Goal: Task Accomplishment & Management: Manage account settings

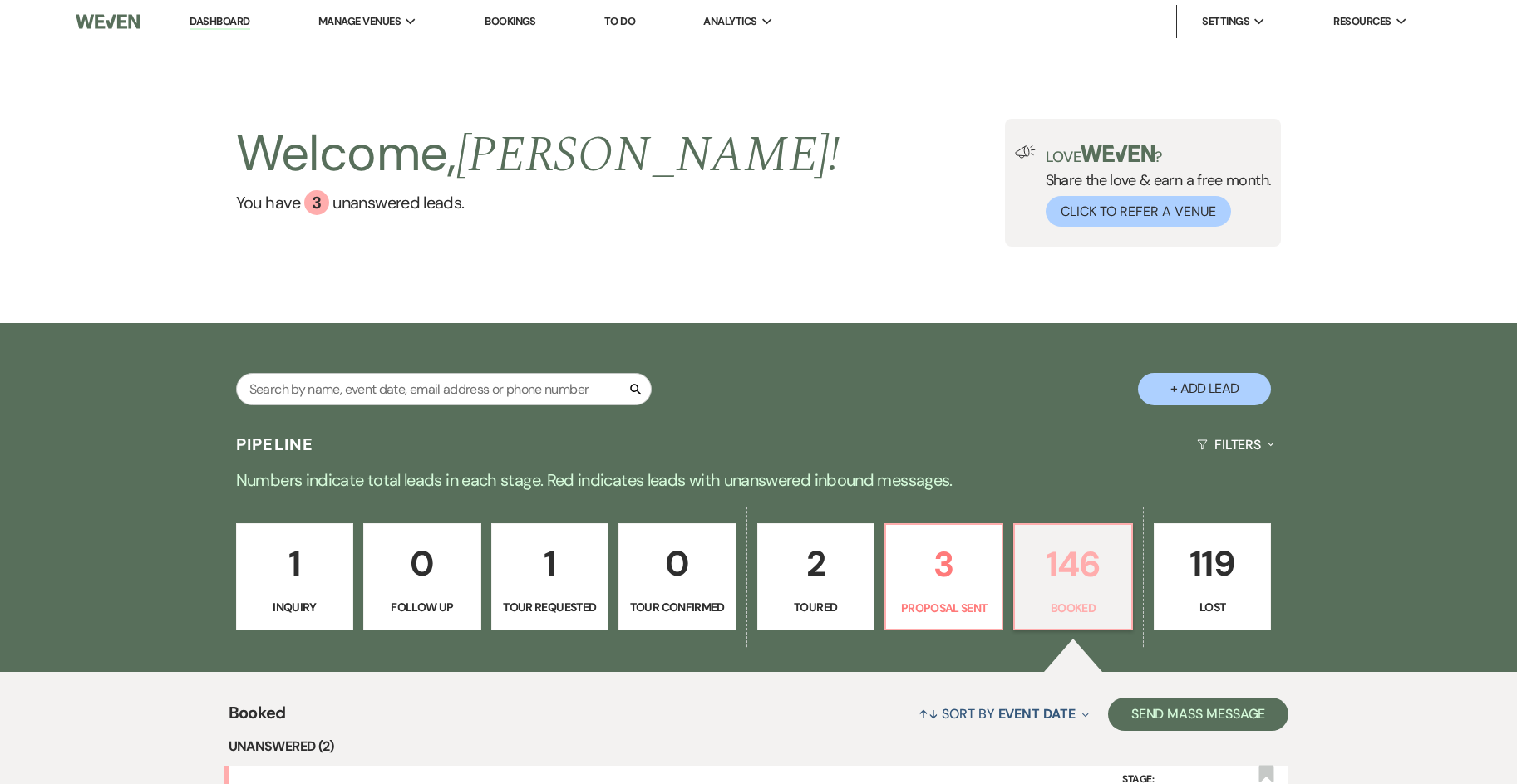
click at [1076, 573] on p "146" at bounding box center [1072, 564] width 95 height 55
click at [219, 22] on link "Dashboard" at bounding box center [220, 22] width 60 height 16
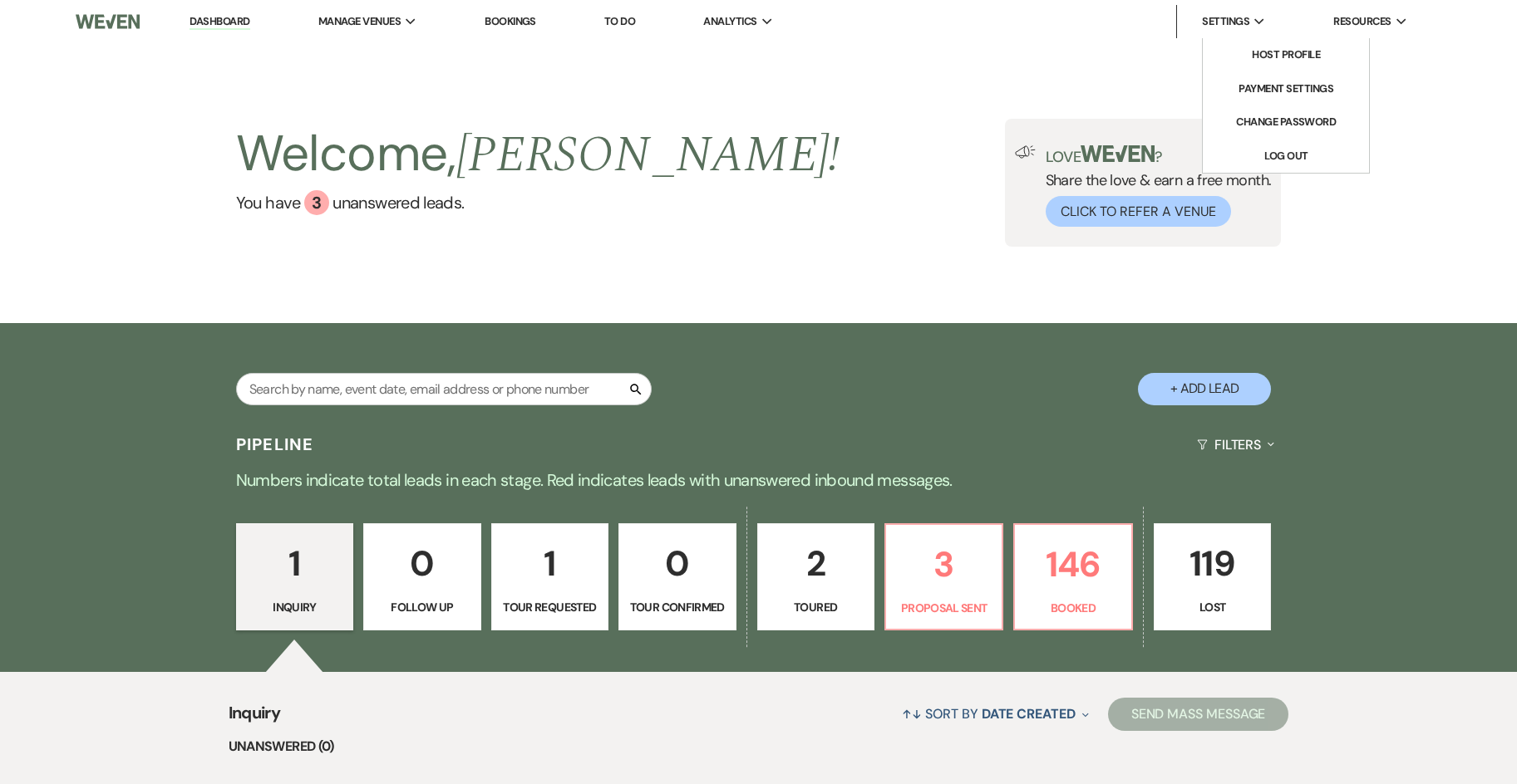
click at [1204, 33] on li "Settings Expand Host Profile Payment Settings Change Password Log Out" at bounding box center [1225, 21] width 97 height 33
click at [1297, 53] on li "Host Profile" at bounding box center [1286, 54] width 150 height 17
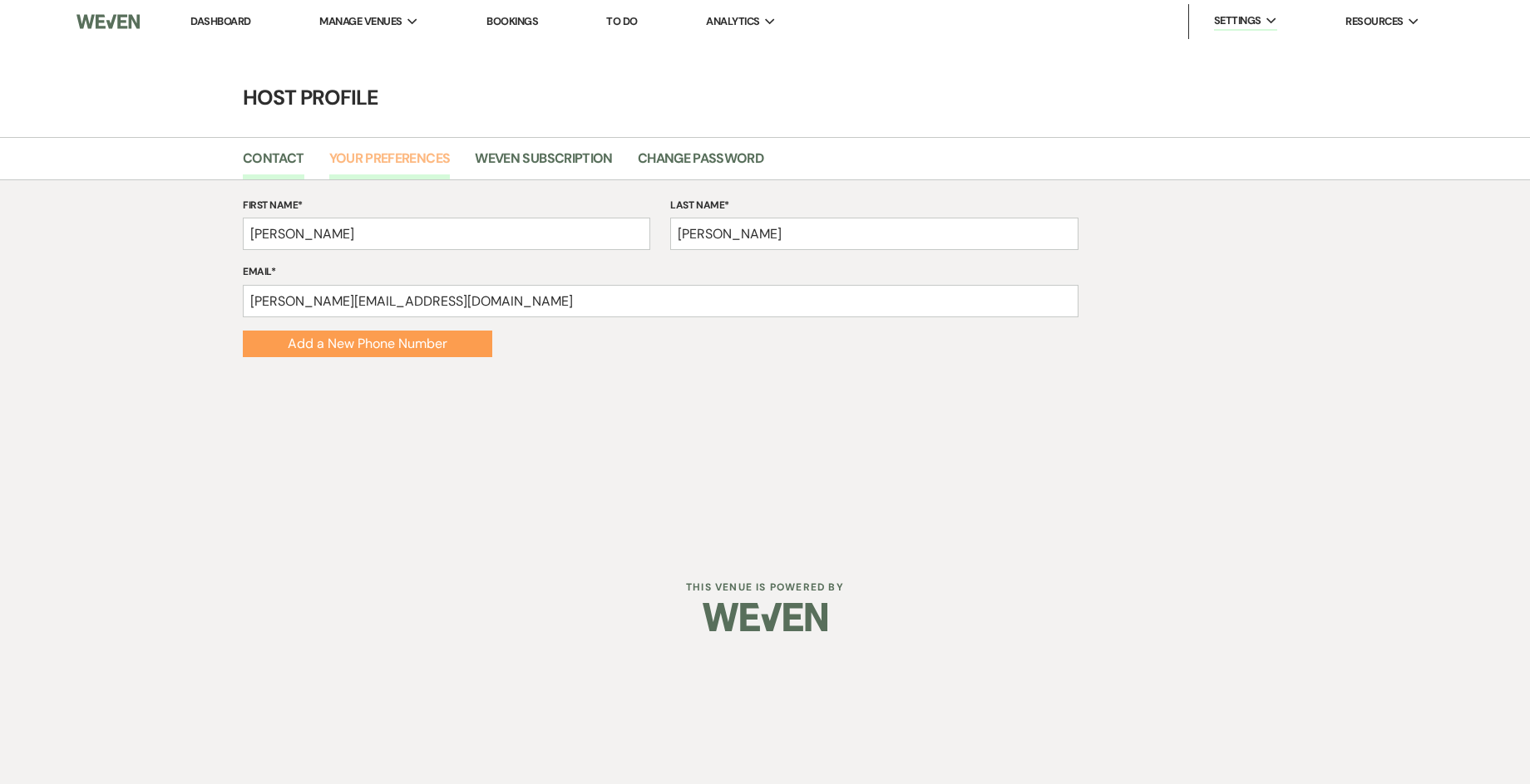
click at [403, 161] on link "Your Preferences" at bounding box center [389, 163] width 122 height 31
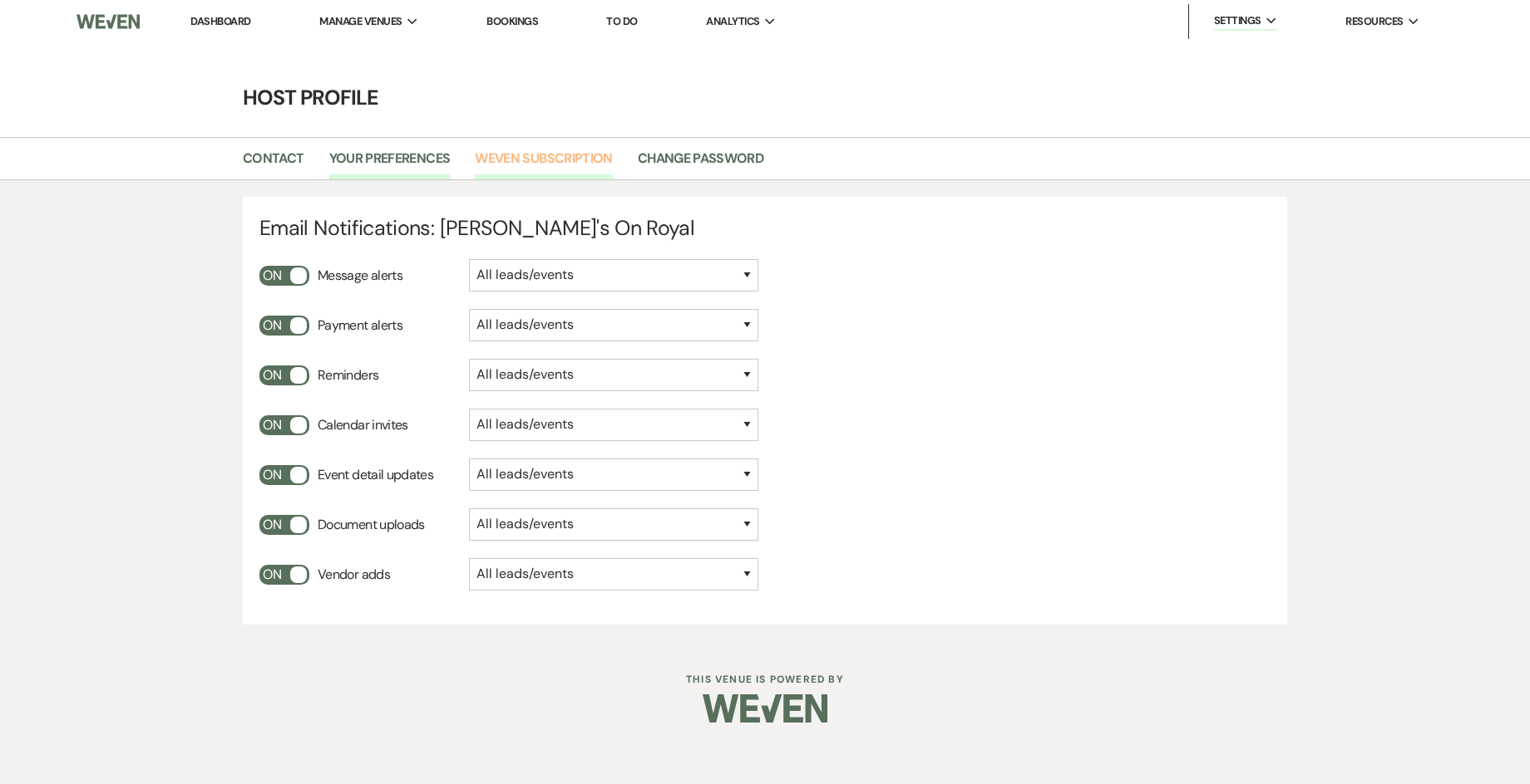
click at [532, 153] on link "Weven Subscription" at bounding box center [543, 163] width 137 height 31
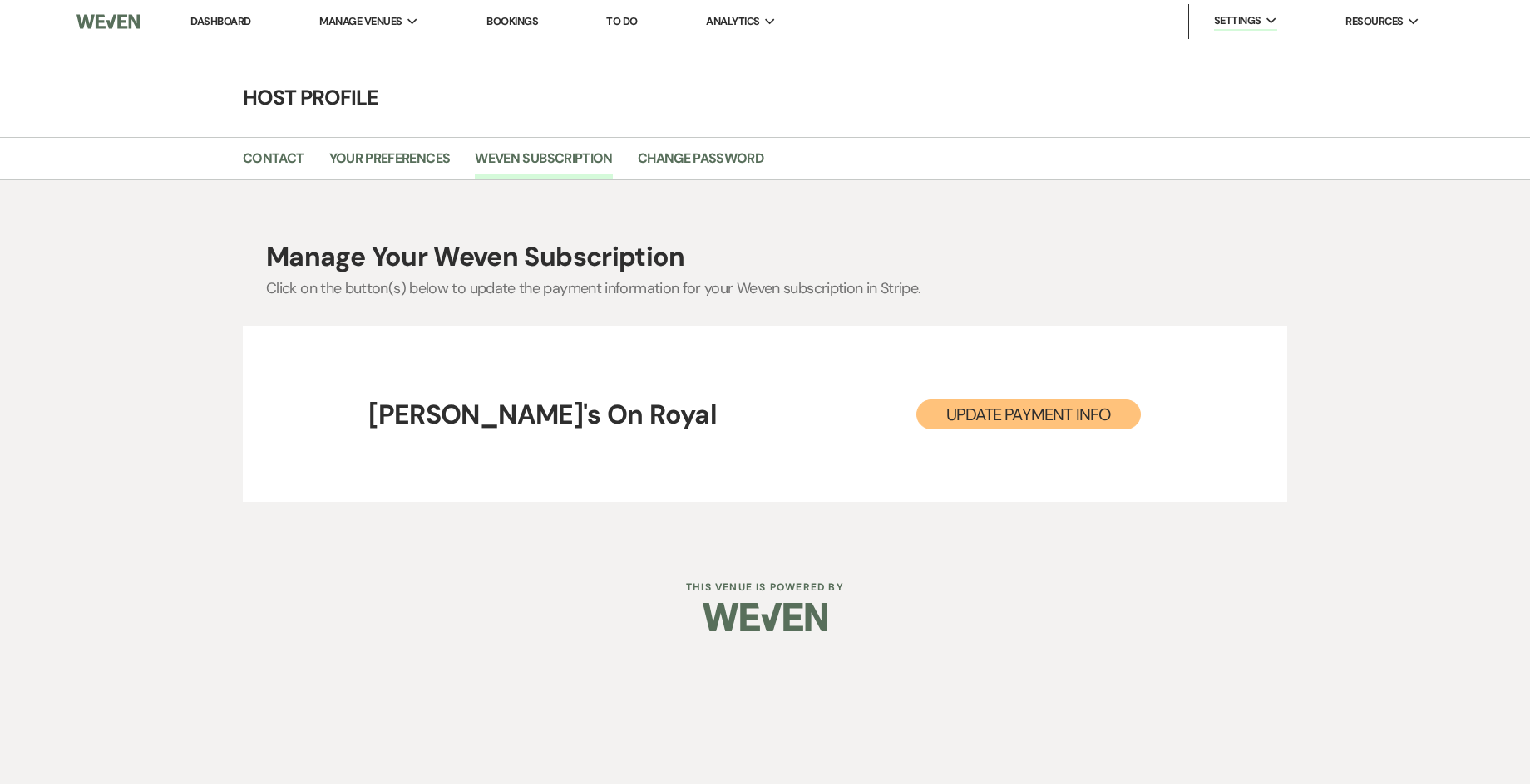
click at [532, 21] on link "Bookings" at bounding box center [512, 21] width 52 height 15
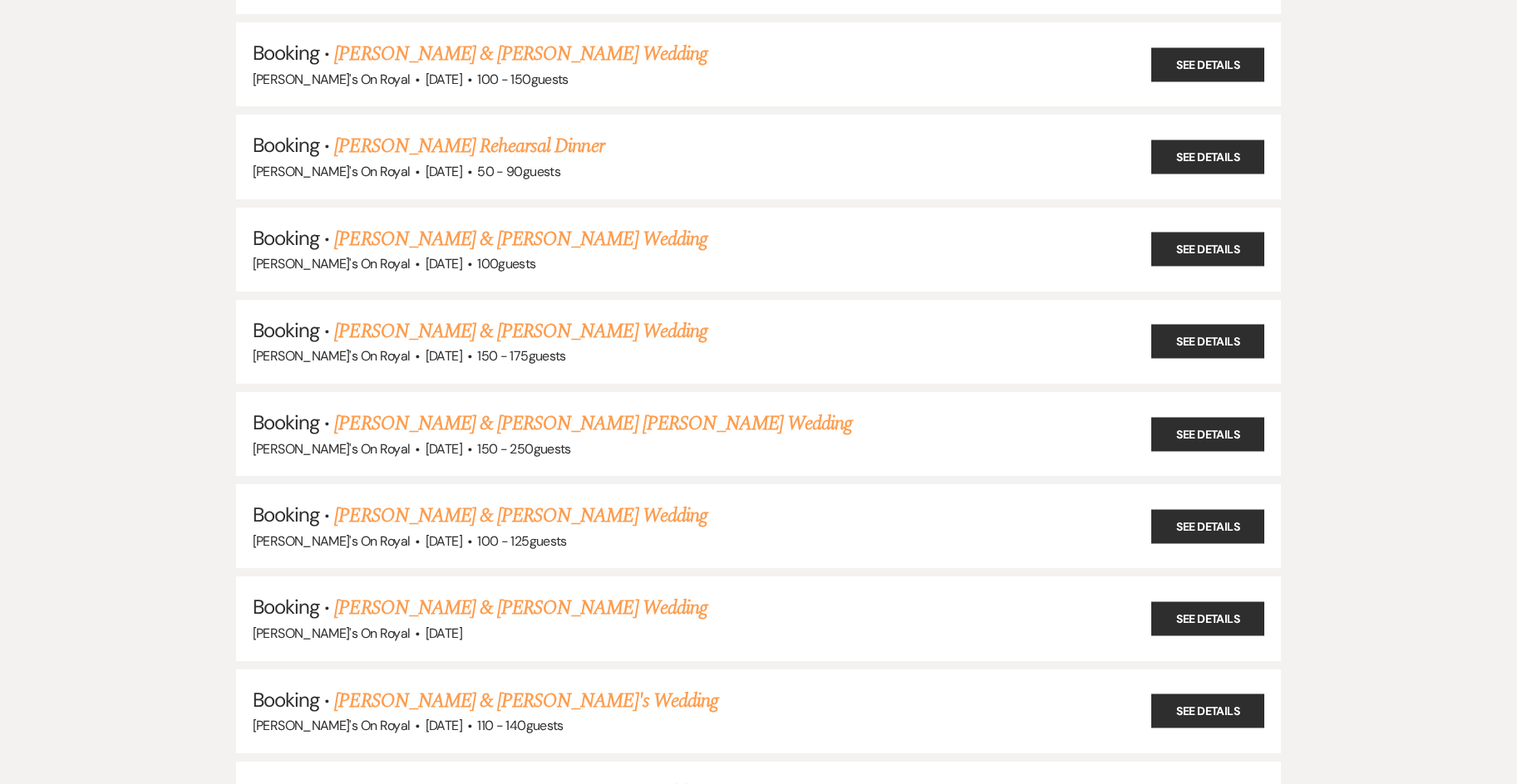
scroll to position [2493, 0]
click at [1185, 436] on link "See Details" at bounding box center [1208, 433] width 113 height 34
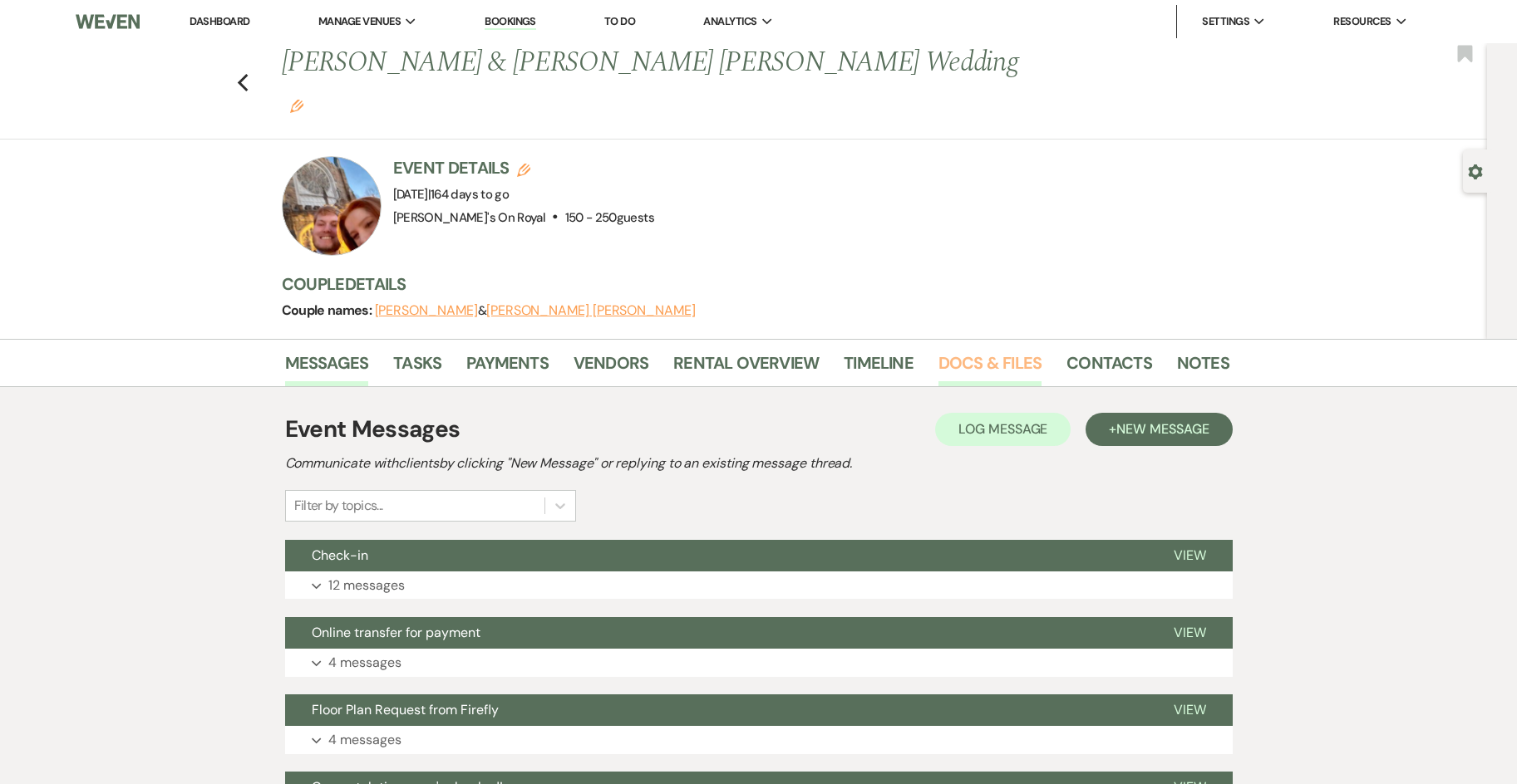
click at [981, 350] on link "Docs & Files" at bounding box center [991, 369] width 103 height 37
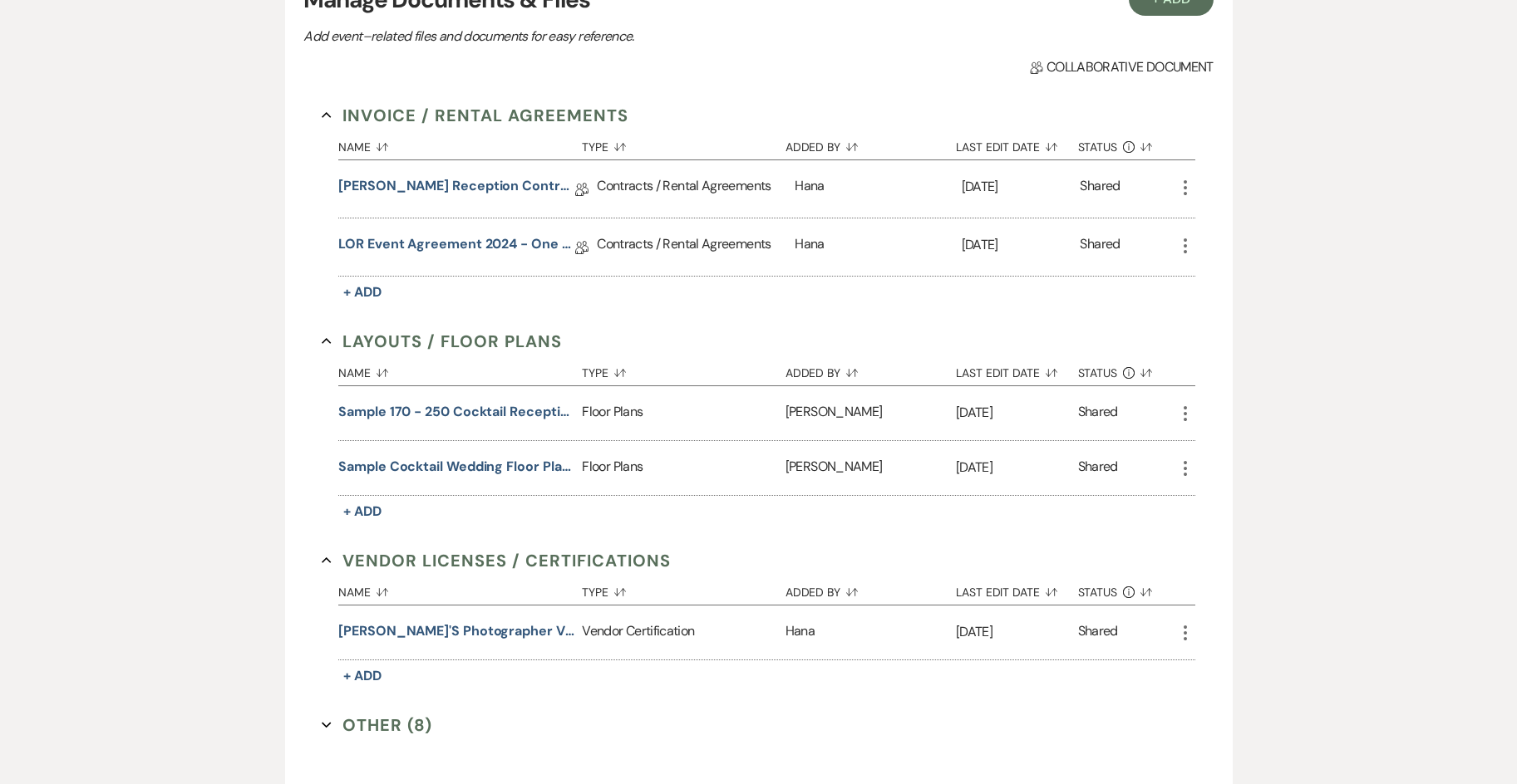
scroll to position [624, 0]
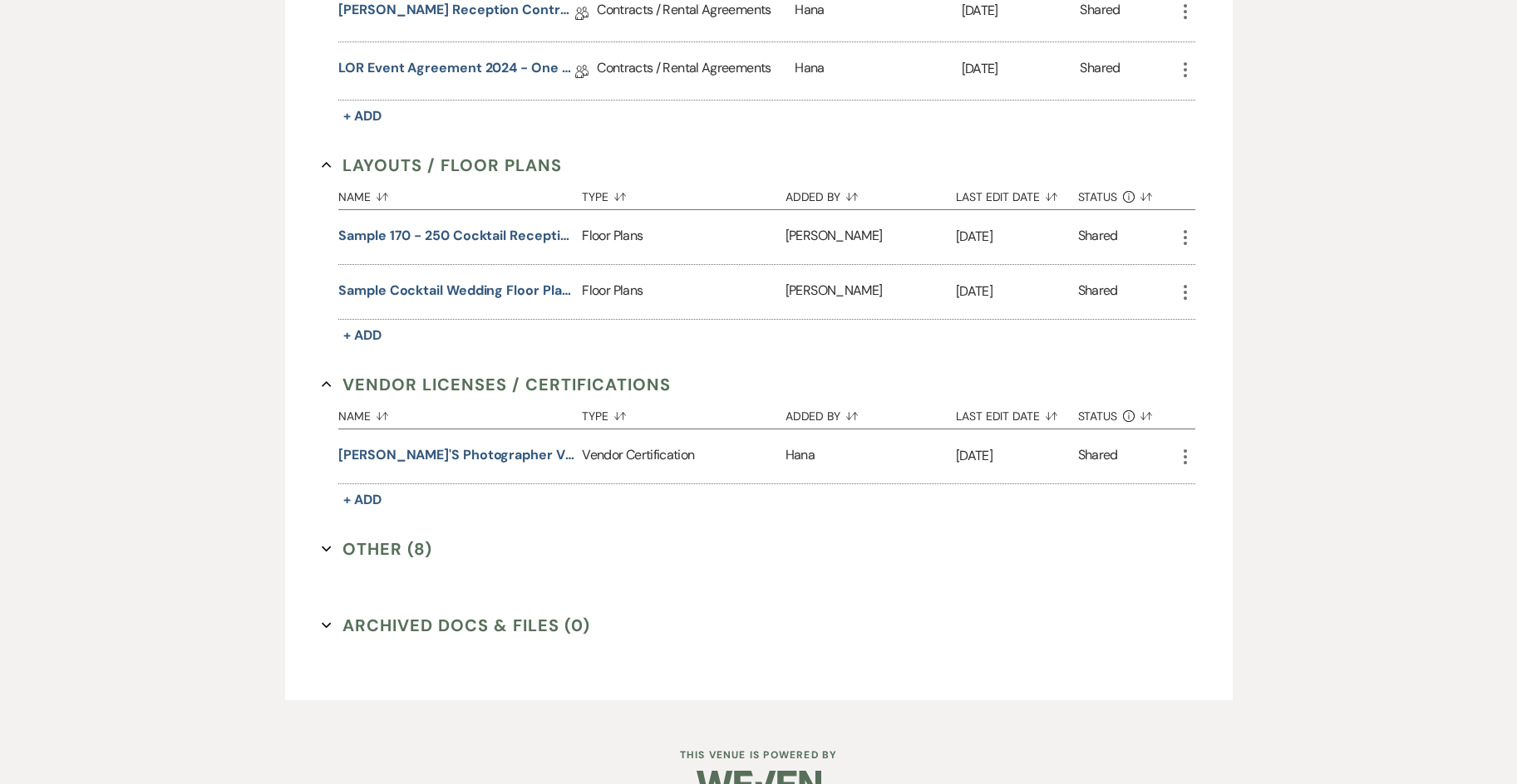
click at [368, 537] on button "Other (8) Expand" at bounding box center [378, 550] width 111 height 25
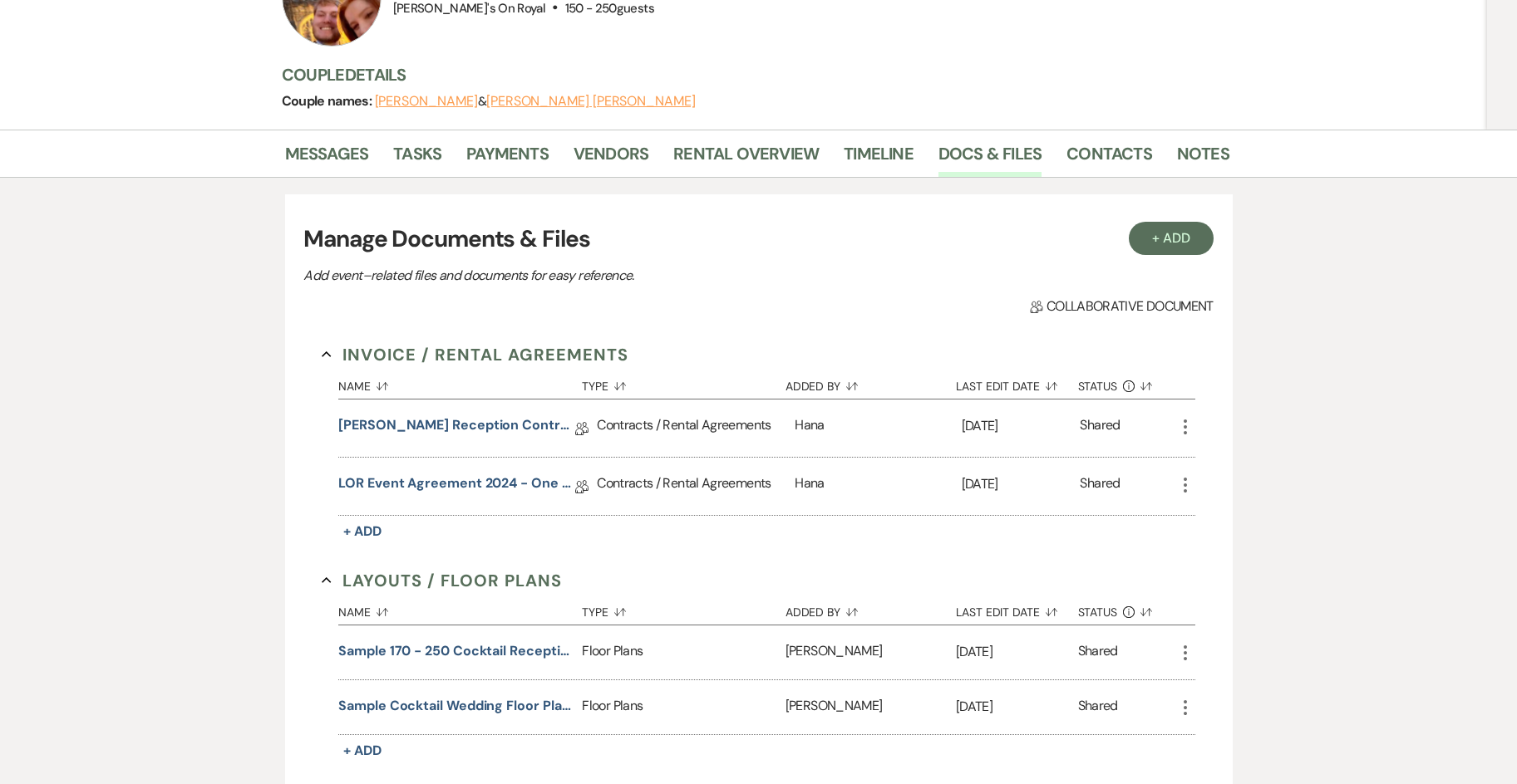
scroll to position [0, 0]
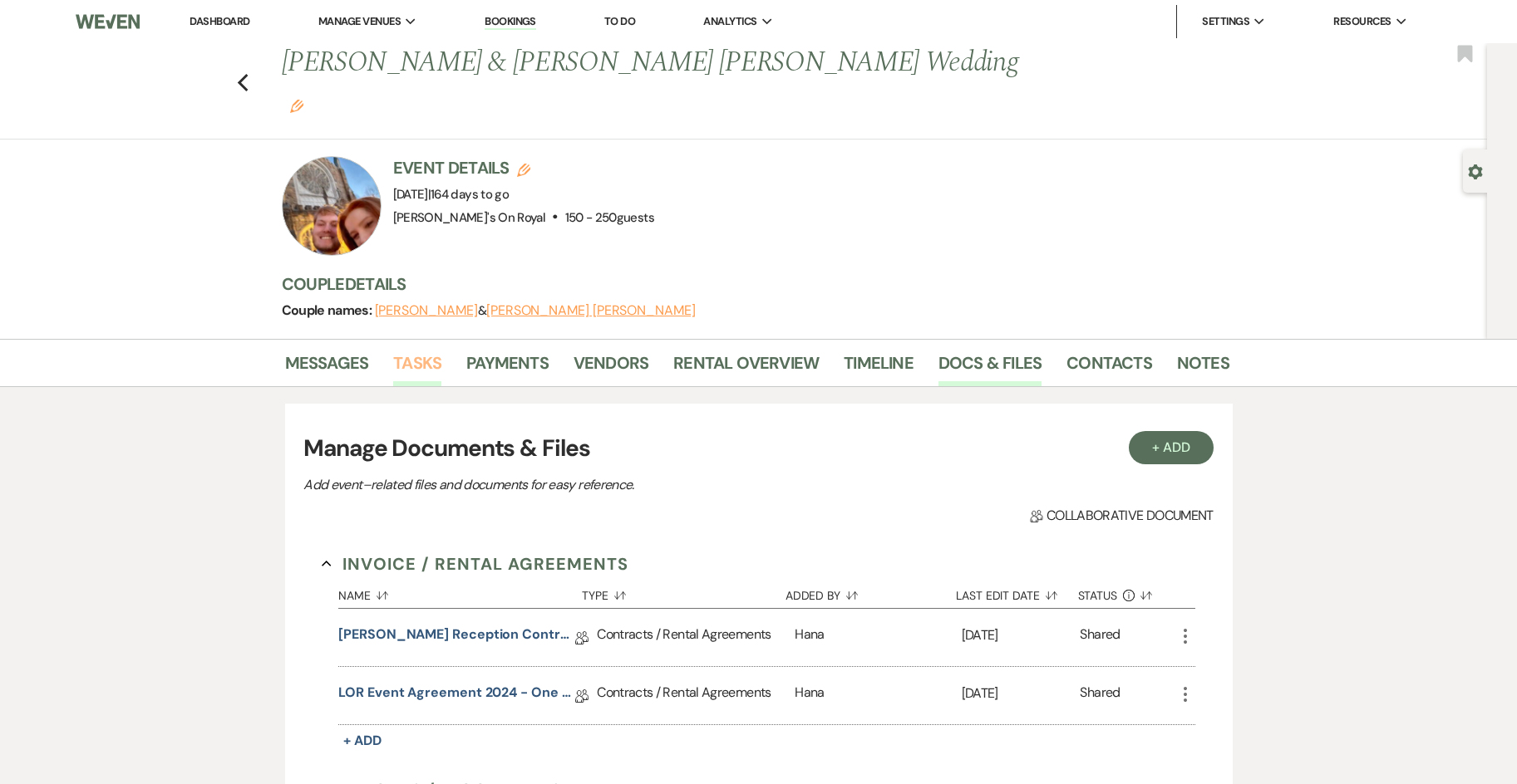
click at [425, 350] on link "Tasks" at bounding box center [417, 369] width 49 height 37
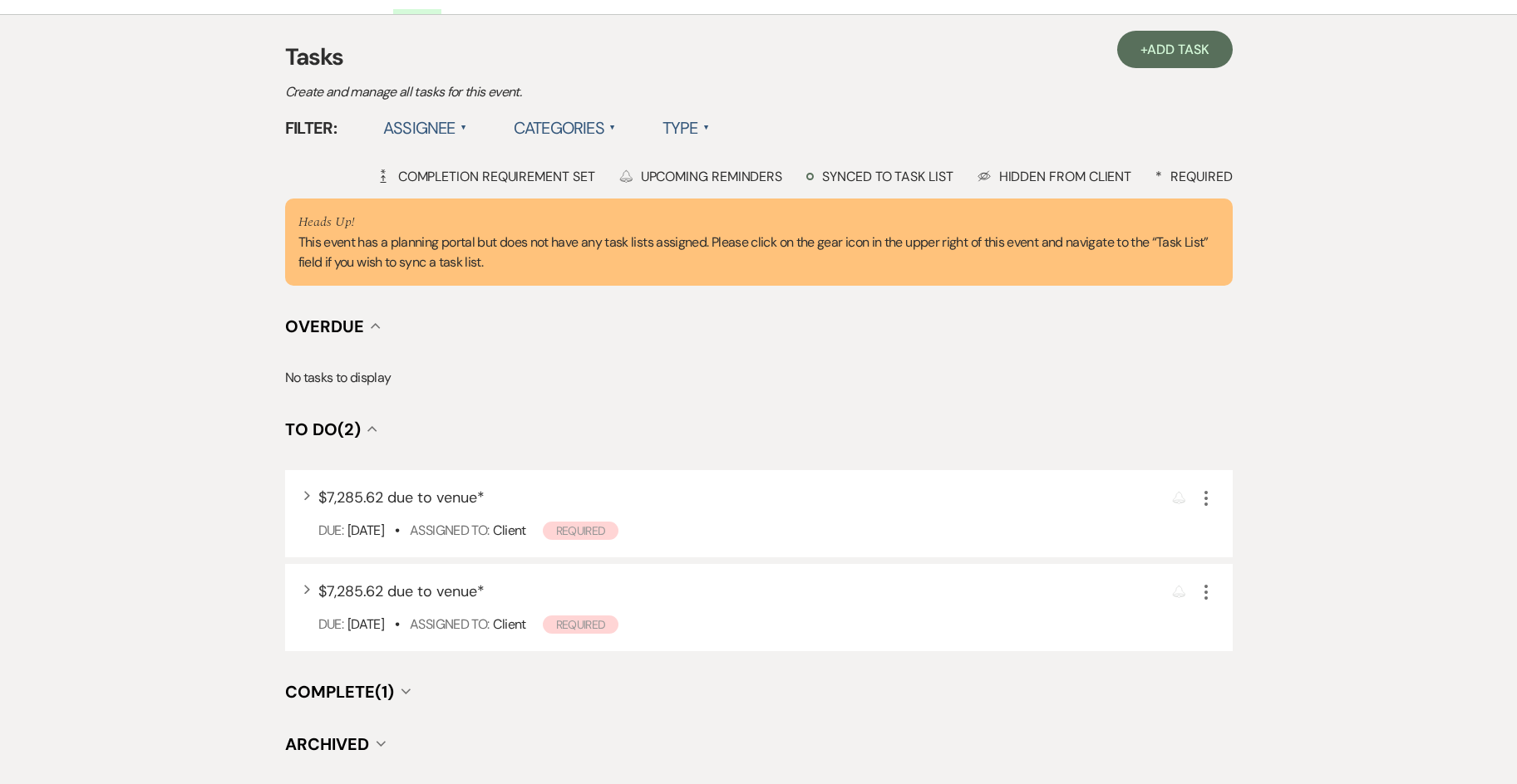
scroll to position [125, 0]
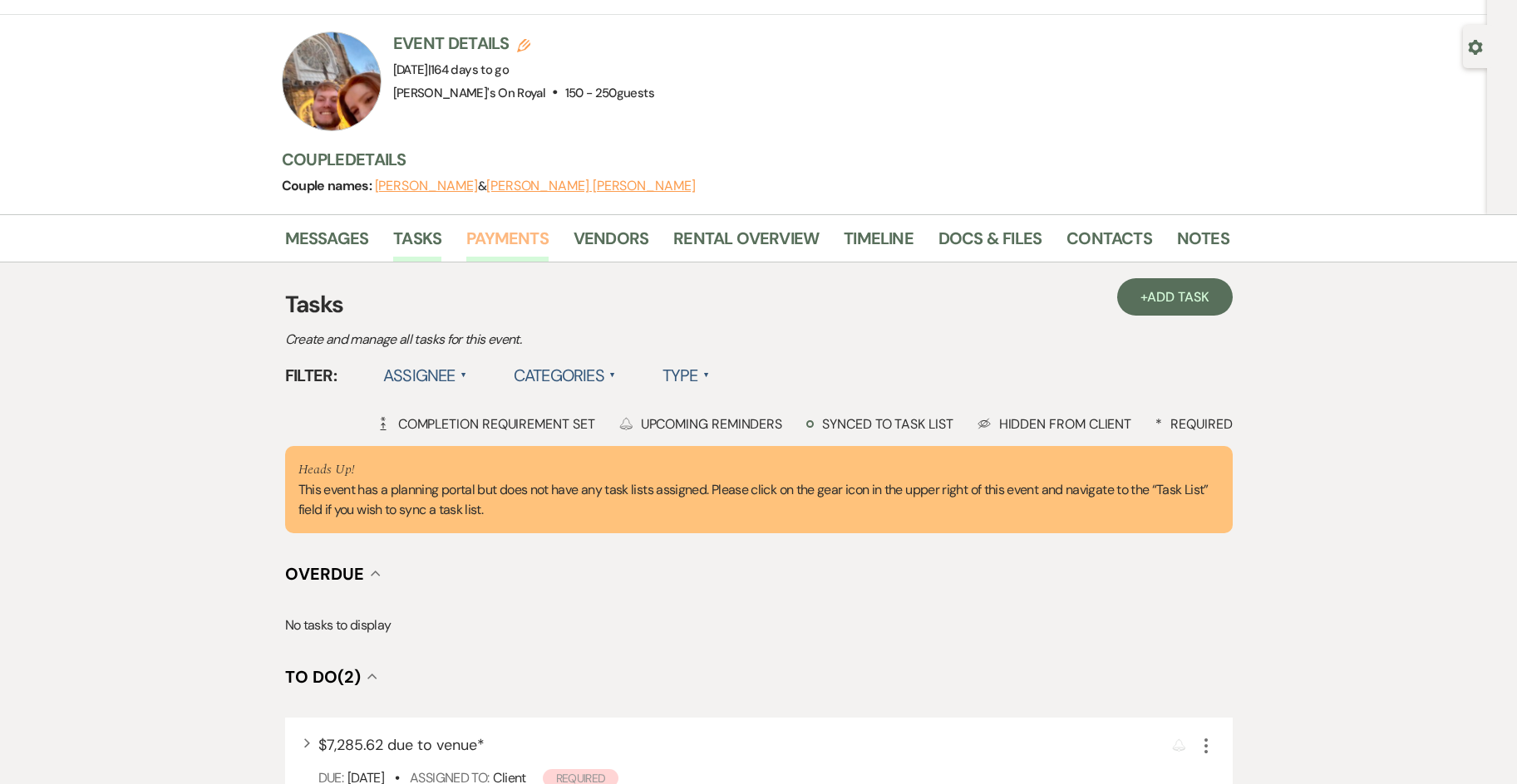
click at [491, 226] on link "Payments" at bounding box center [507, 244] width 83 height 37
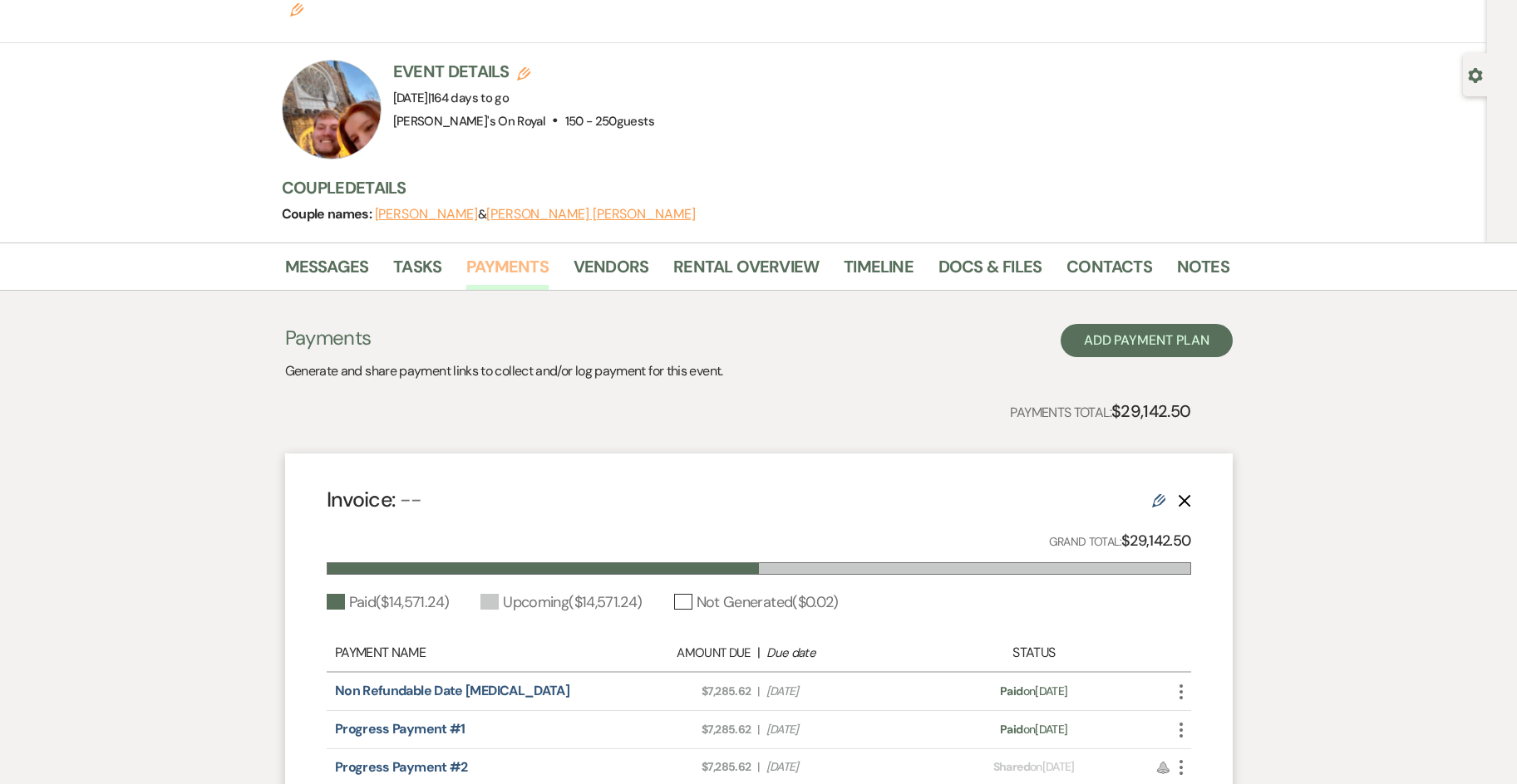
scroll to position [49, 0]
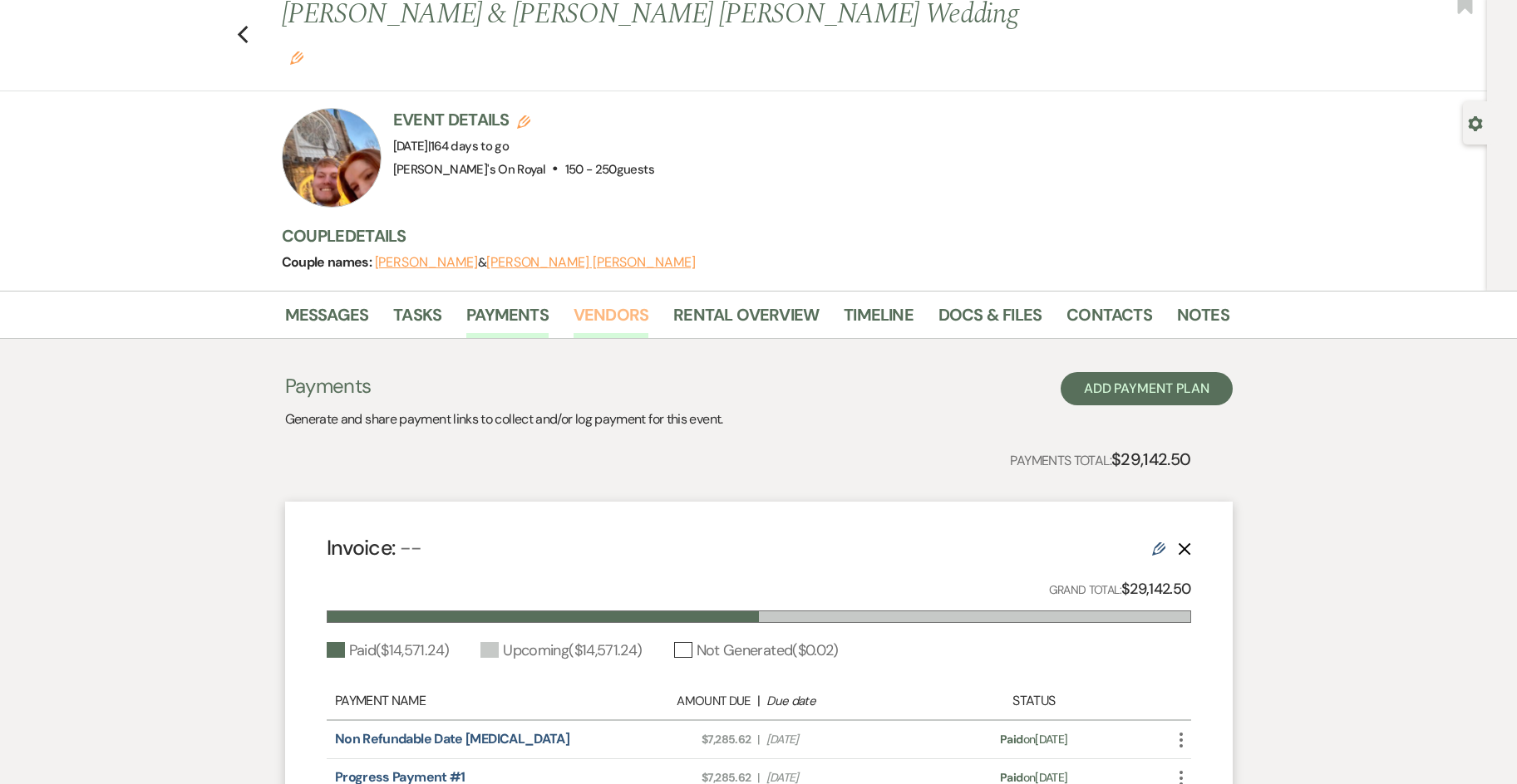
click at [613, 302] on link "Vendors" at bounding box center [610, 320] width 75 height 37
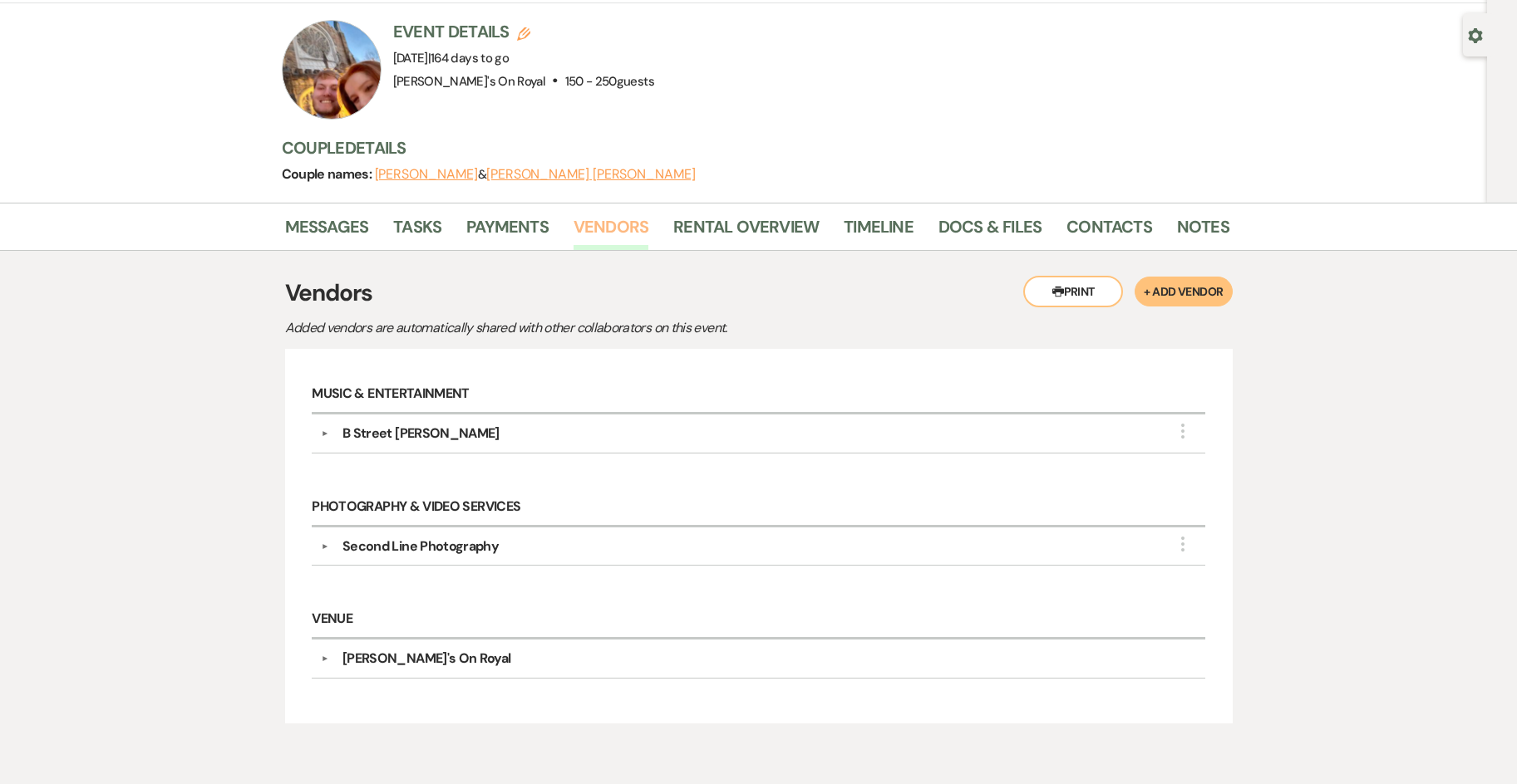
scroll to position [166, 0]
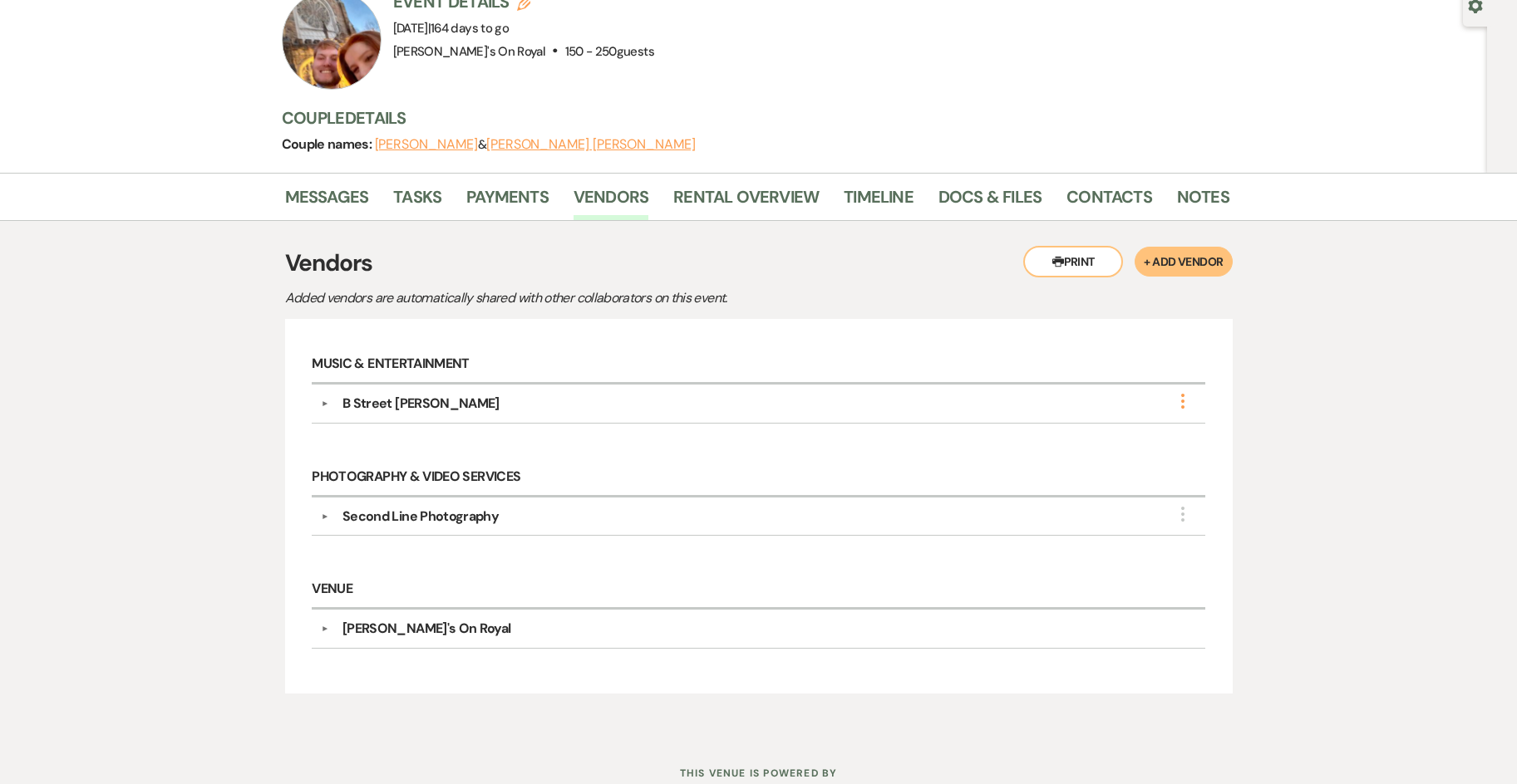
click at [1177, 391] on icon "More" at bounding box center [1182, 401] width 20 height 20
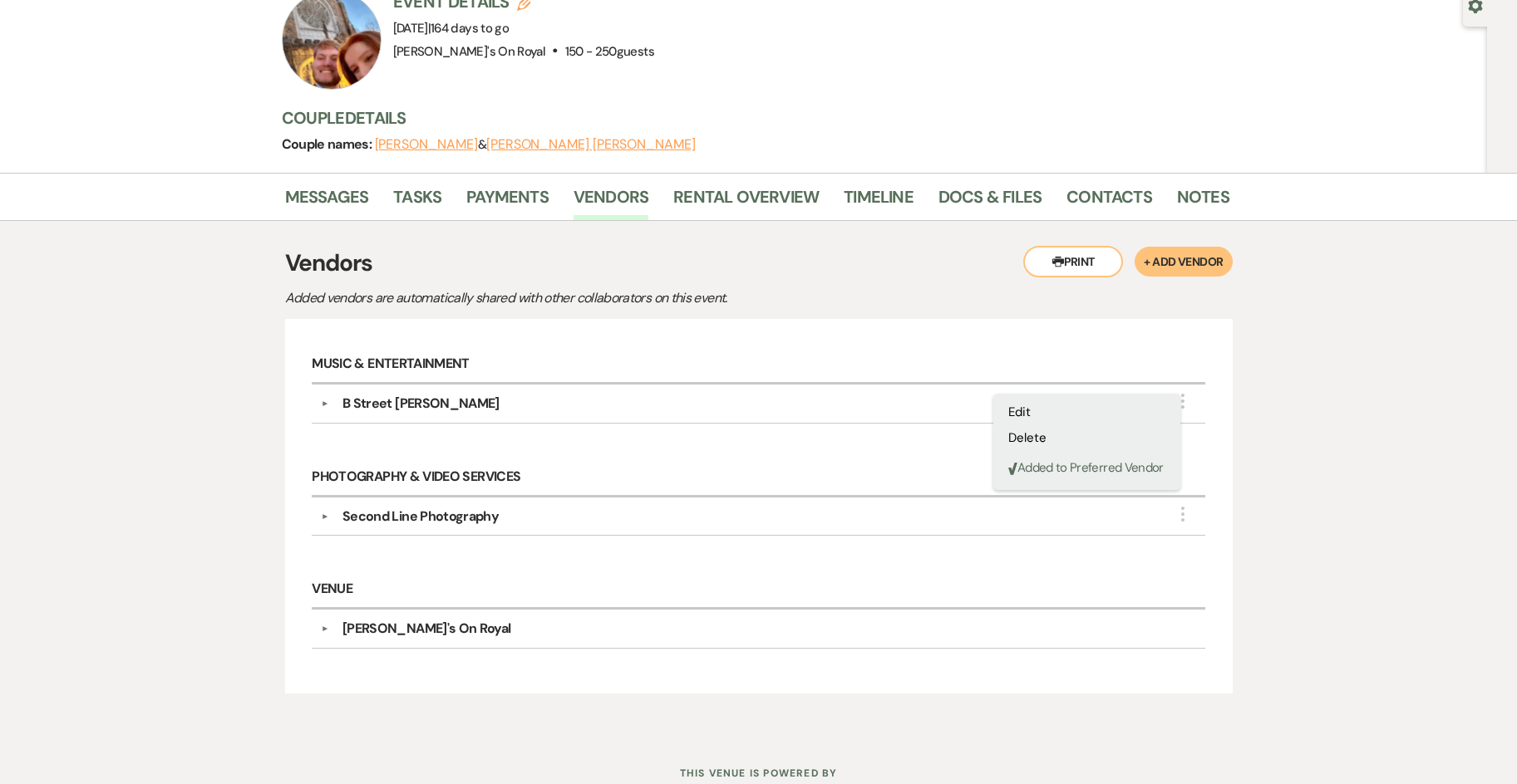
click at [829, 394] on div "B Street [PERSON_NAME]" at bounding box center [762, 404] width 867 height 20
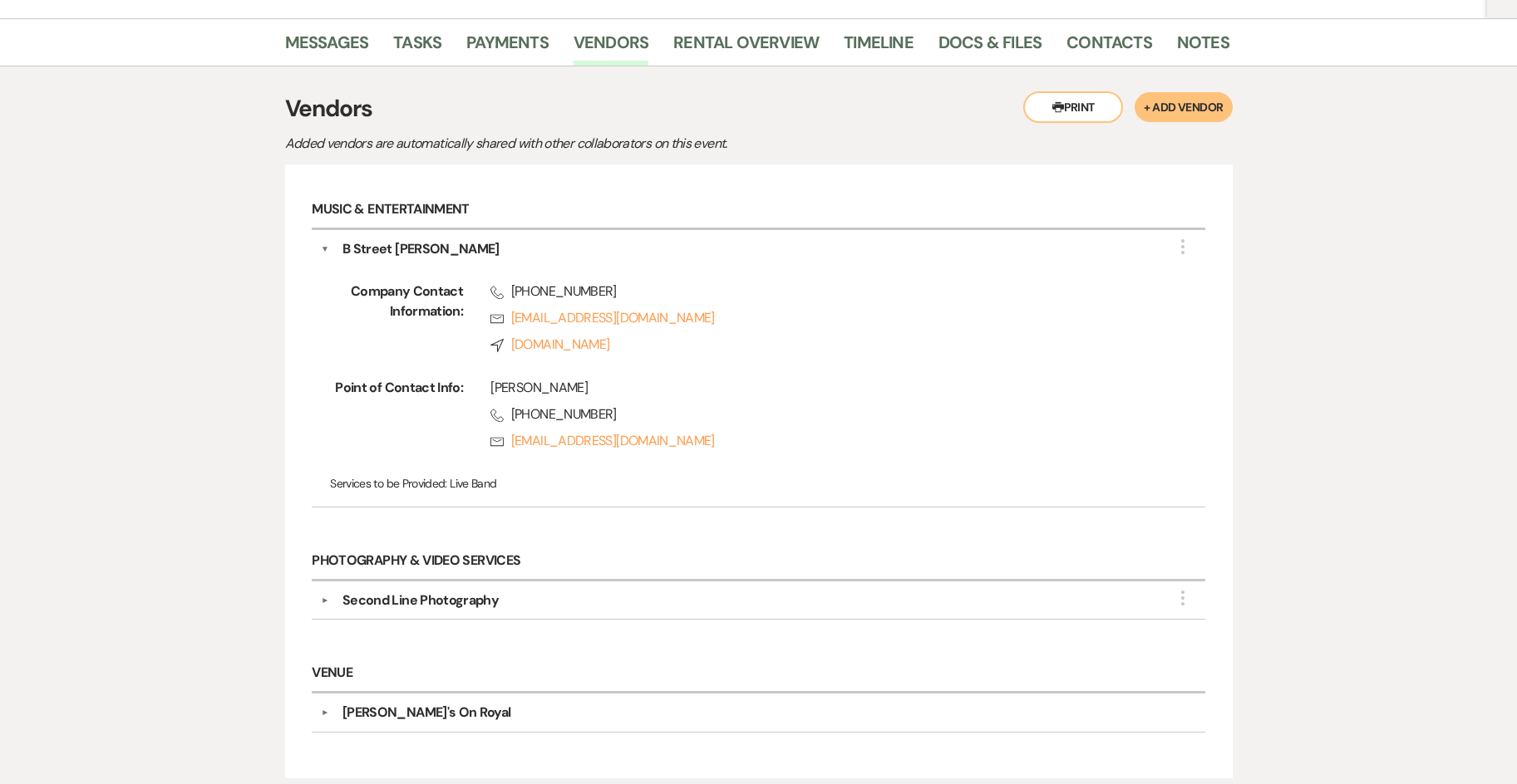
scroll to position [333, 0]
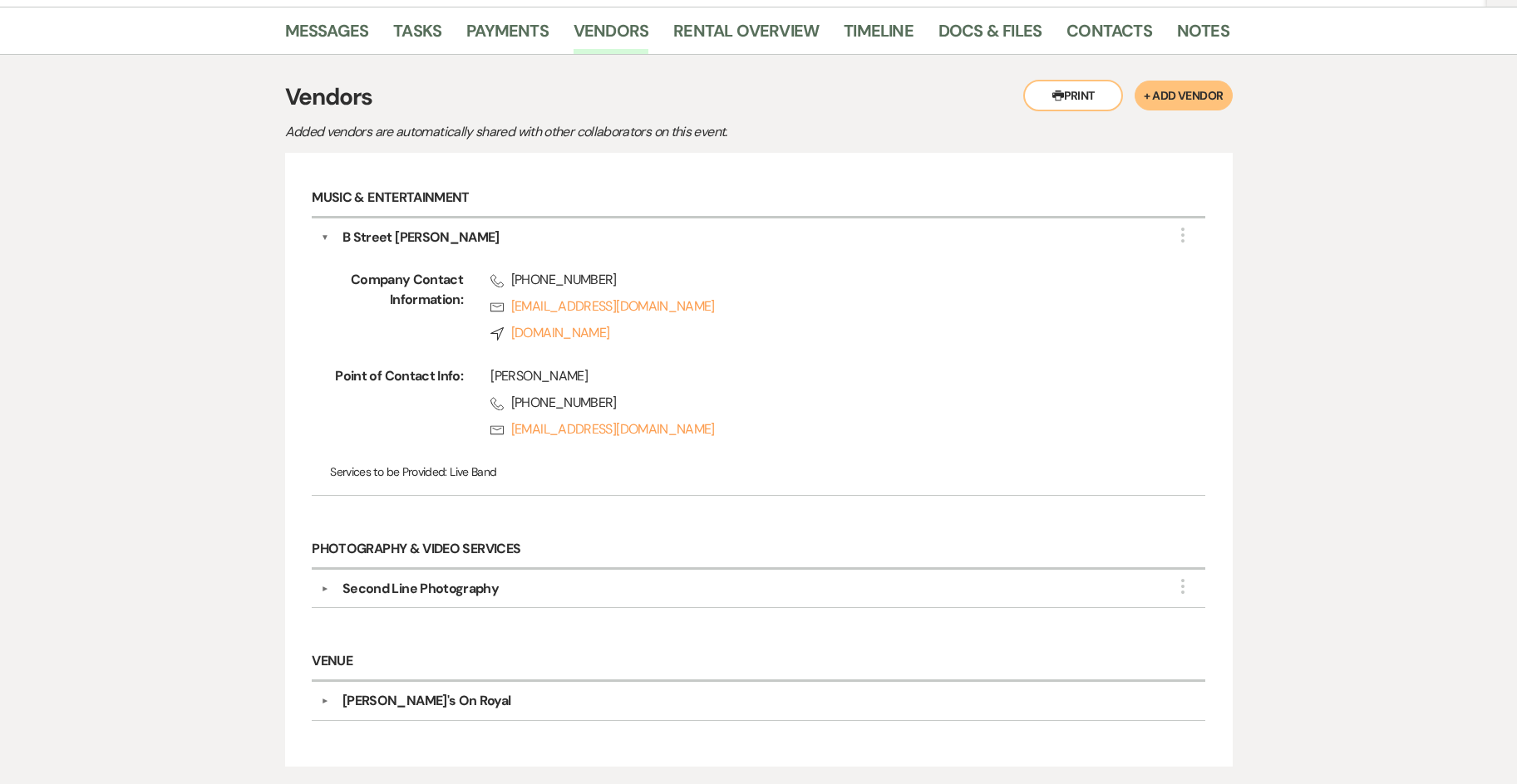
click at [537, 579] on div "Second Line Photography" at bounding box center [762, 588] width 867 height 20
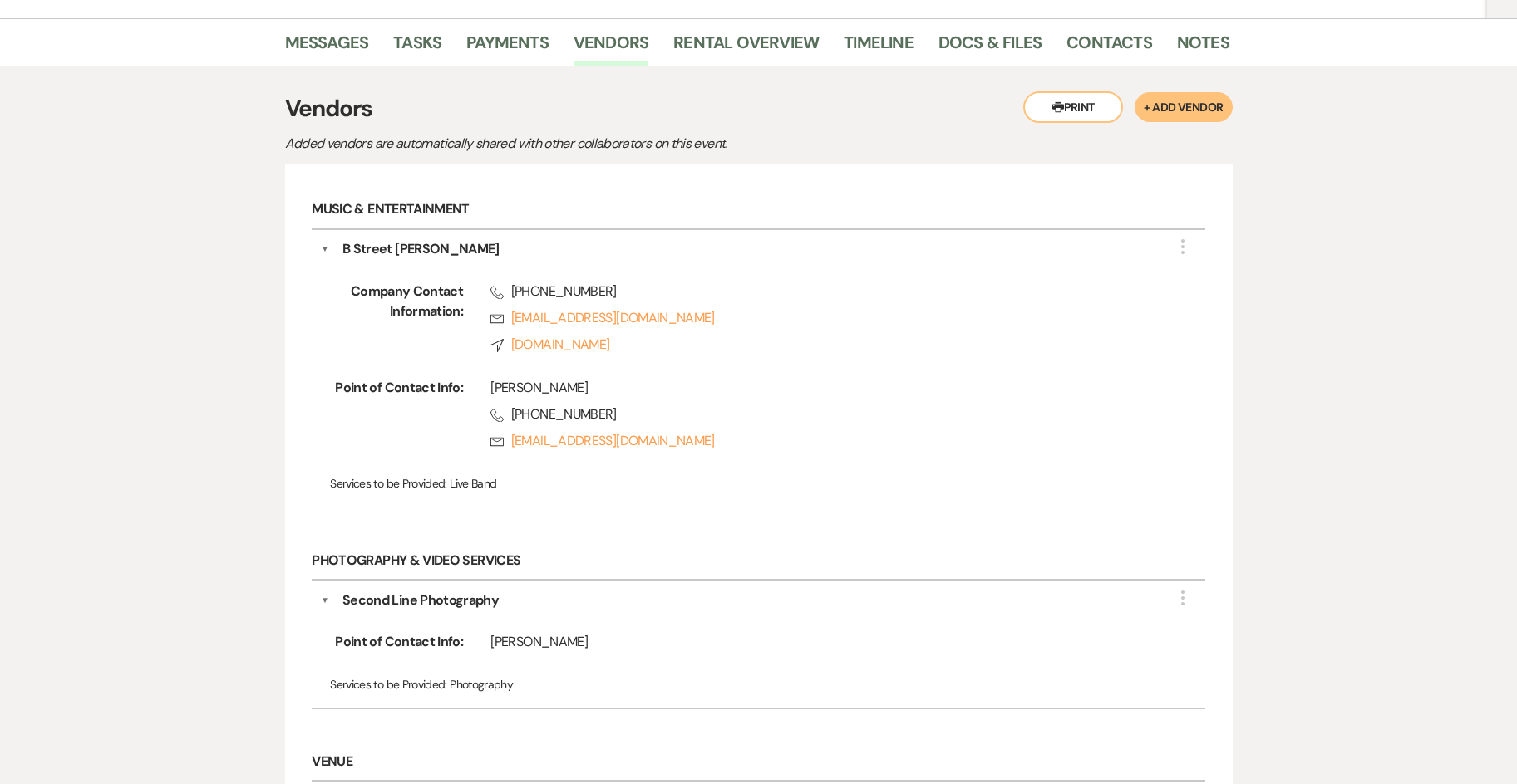
scroll to position [0, 0]
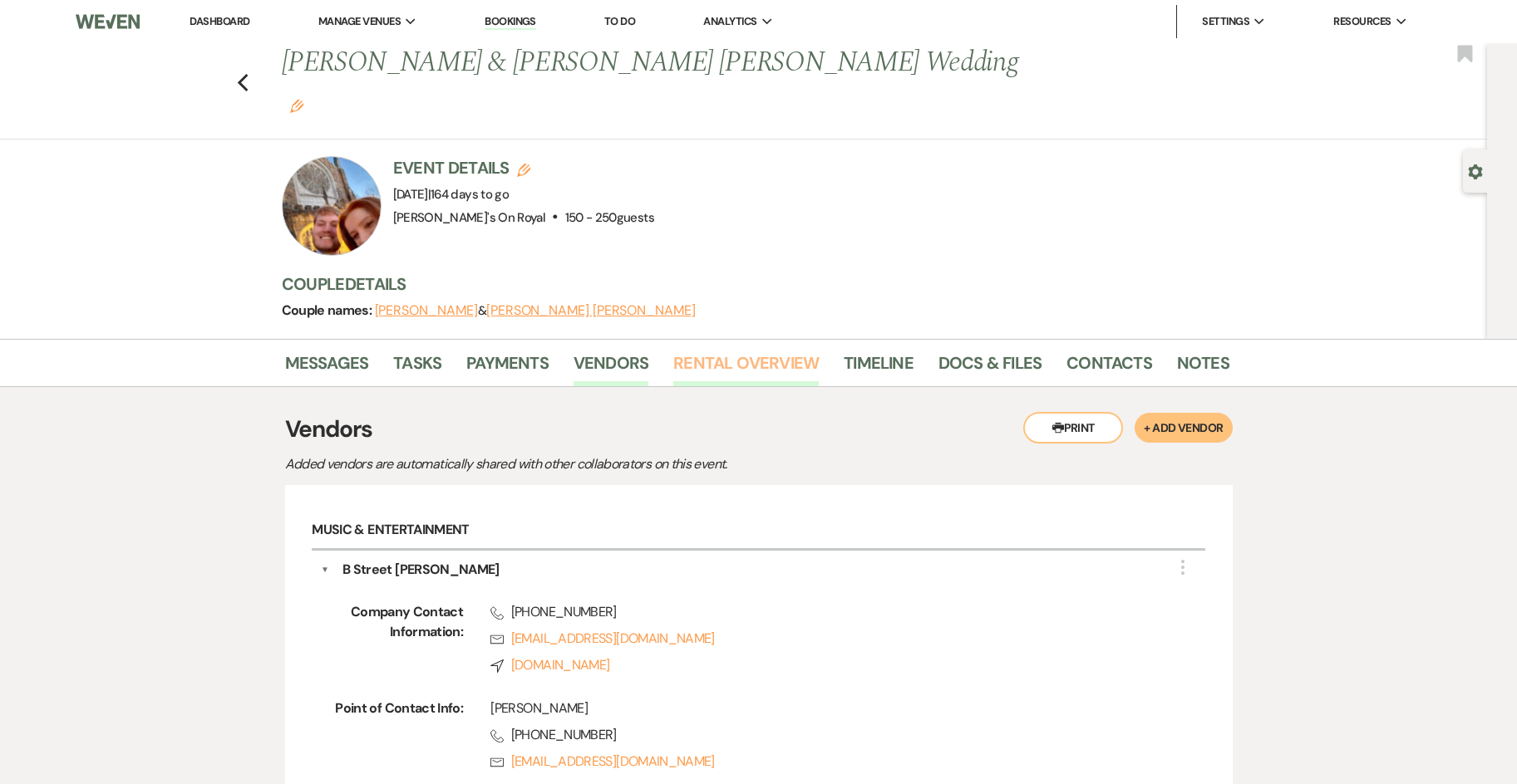
click at [736, 350] on link "Rental Overview" at bounding box center [746, 369] width 146 height 37
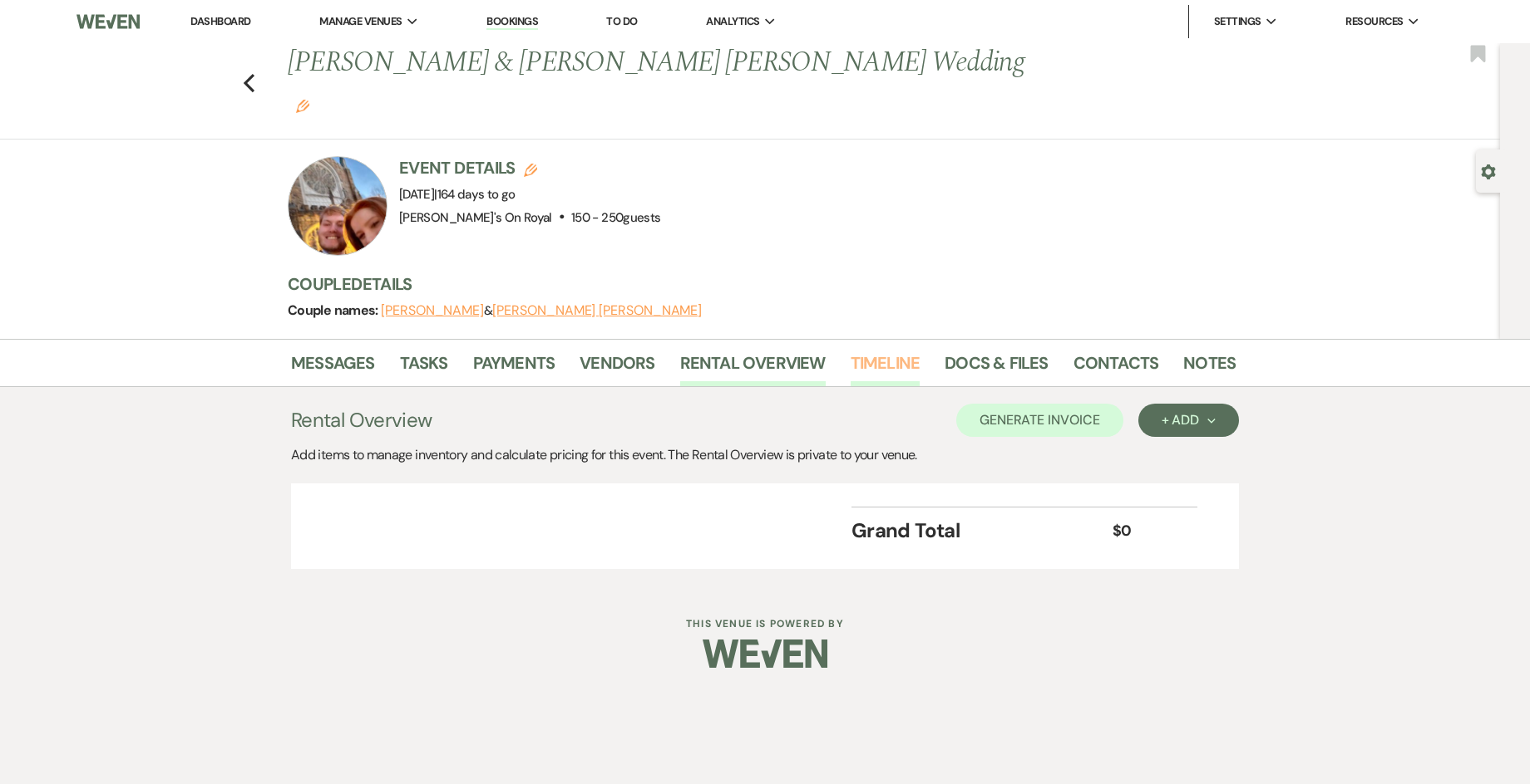
click at [861, 350] on link "Timeline" at bounding box center [886, 369] width 70 height 37
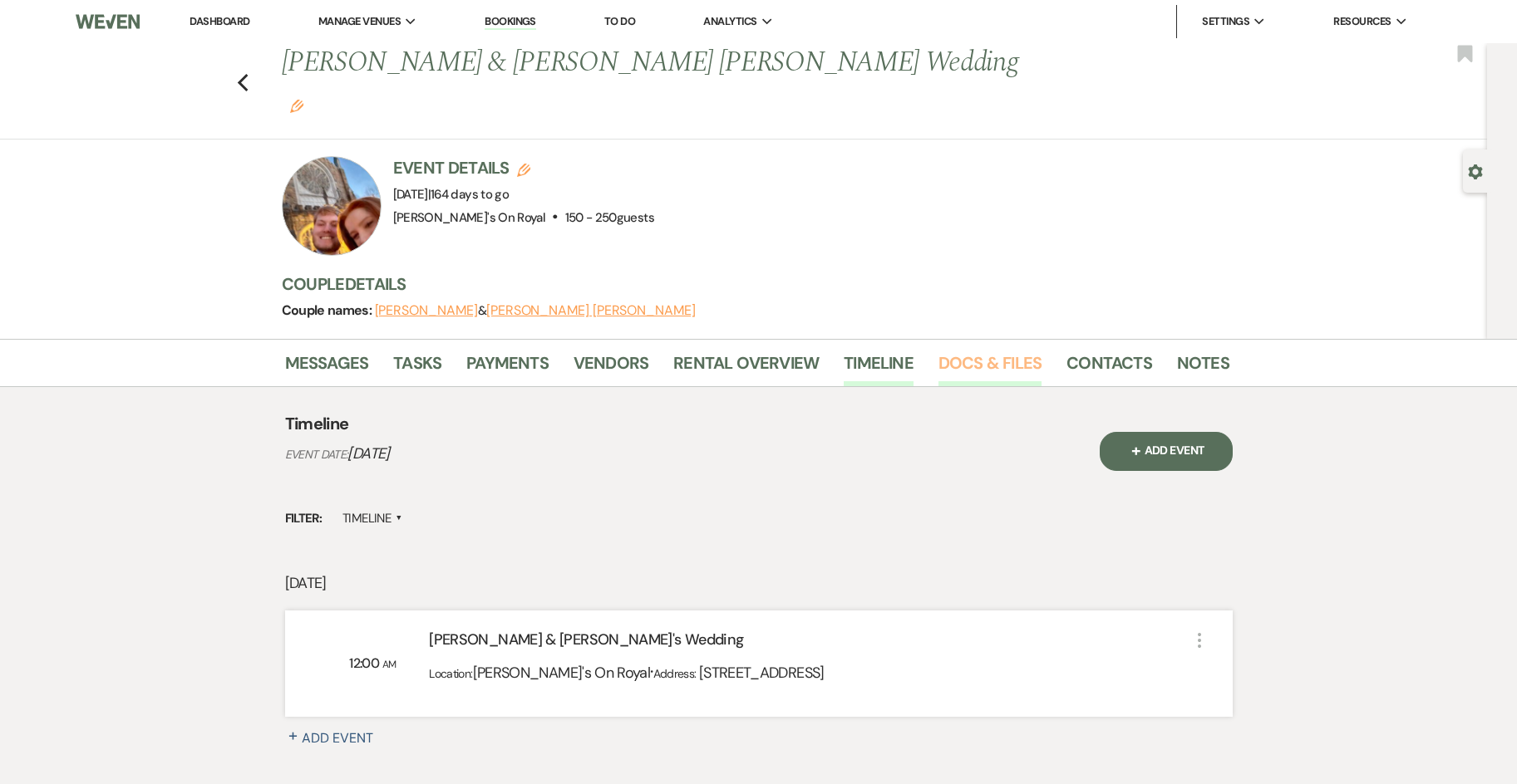
click at [972, 350] on link "Docs & Files" at bounding box center [991, 369] width 103 height 37
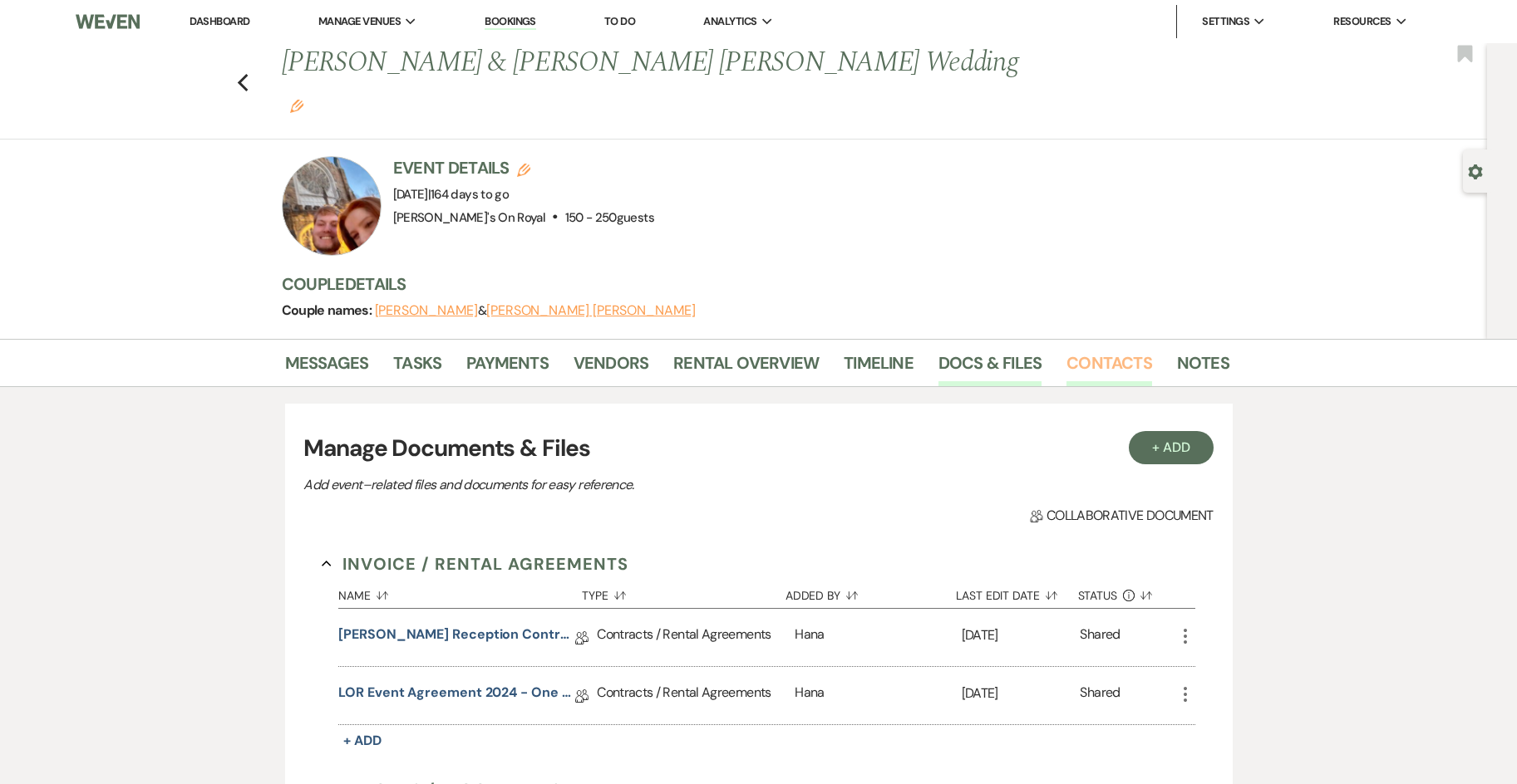
click at [1083, 350] on link "Contacts" at bounding box center [1109, 369] width 86 height 37
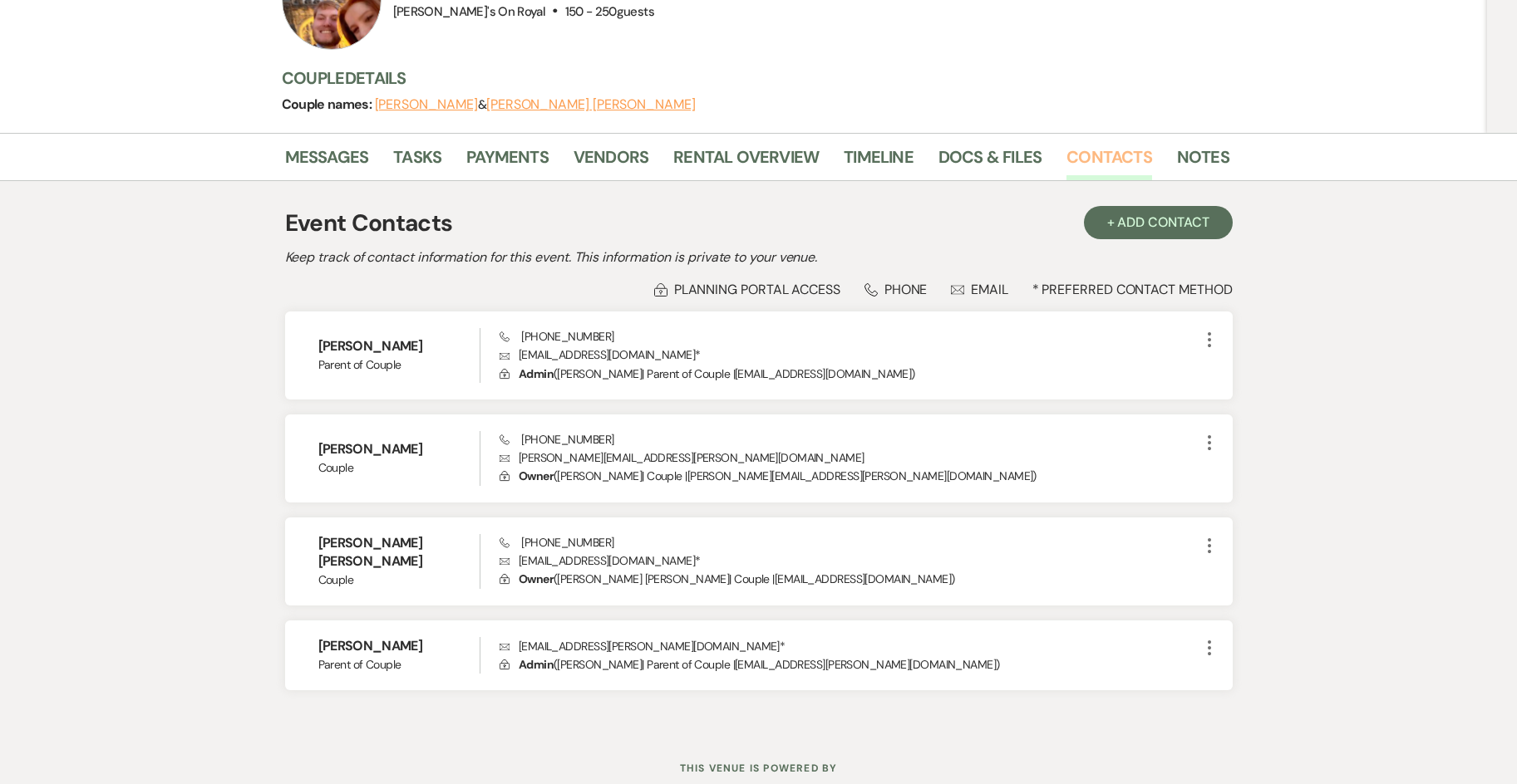
scroll to position [220, 0]
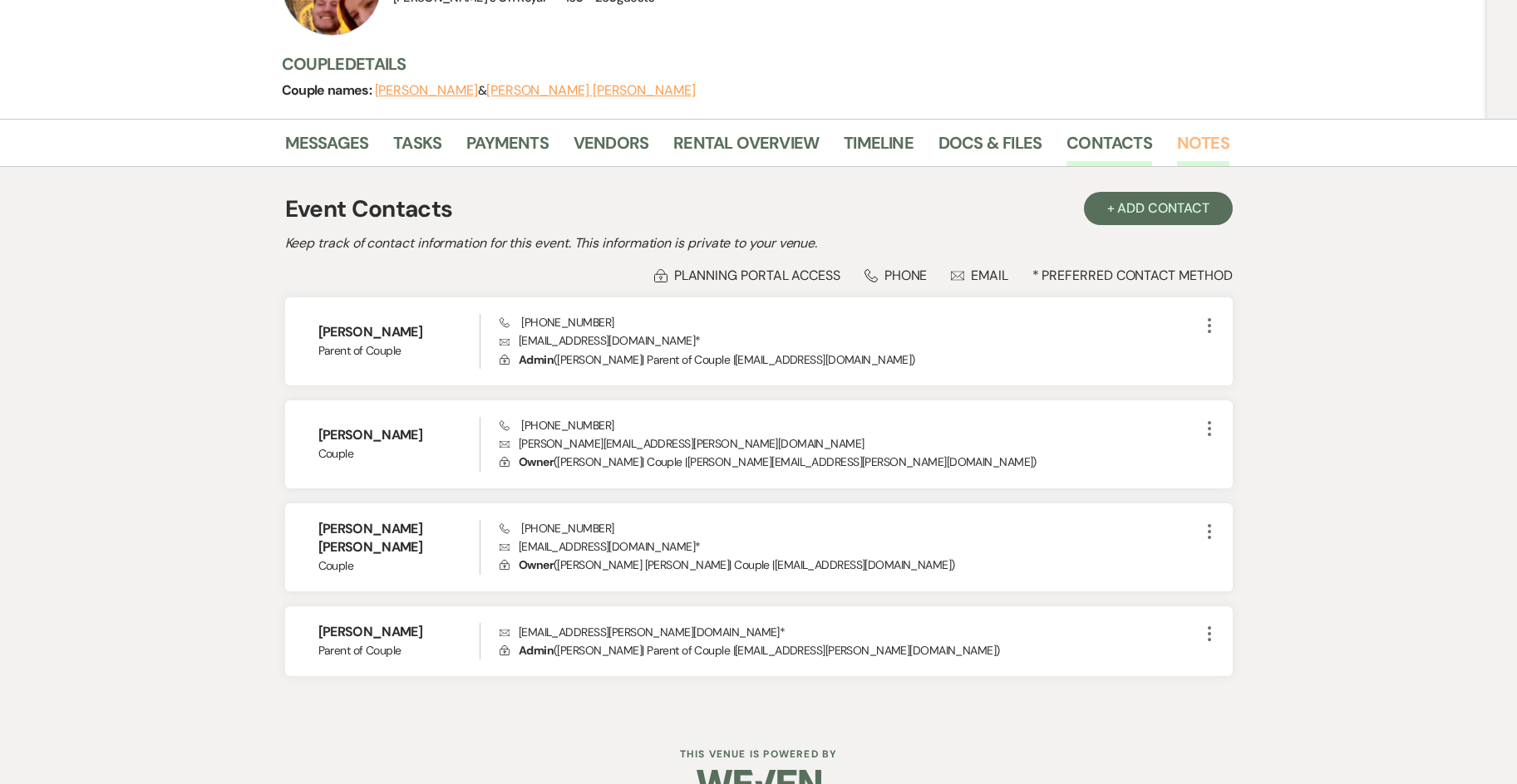
click at [1218, 129] on link "Notes" at bounding box center [1204, 148] width 53 height 37
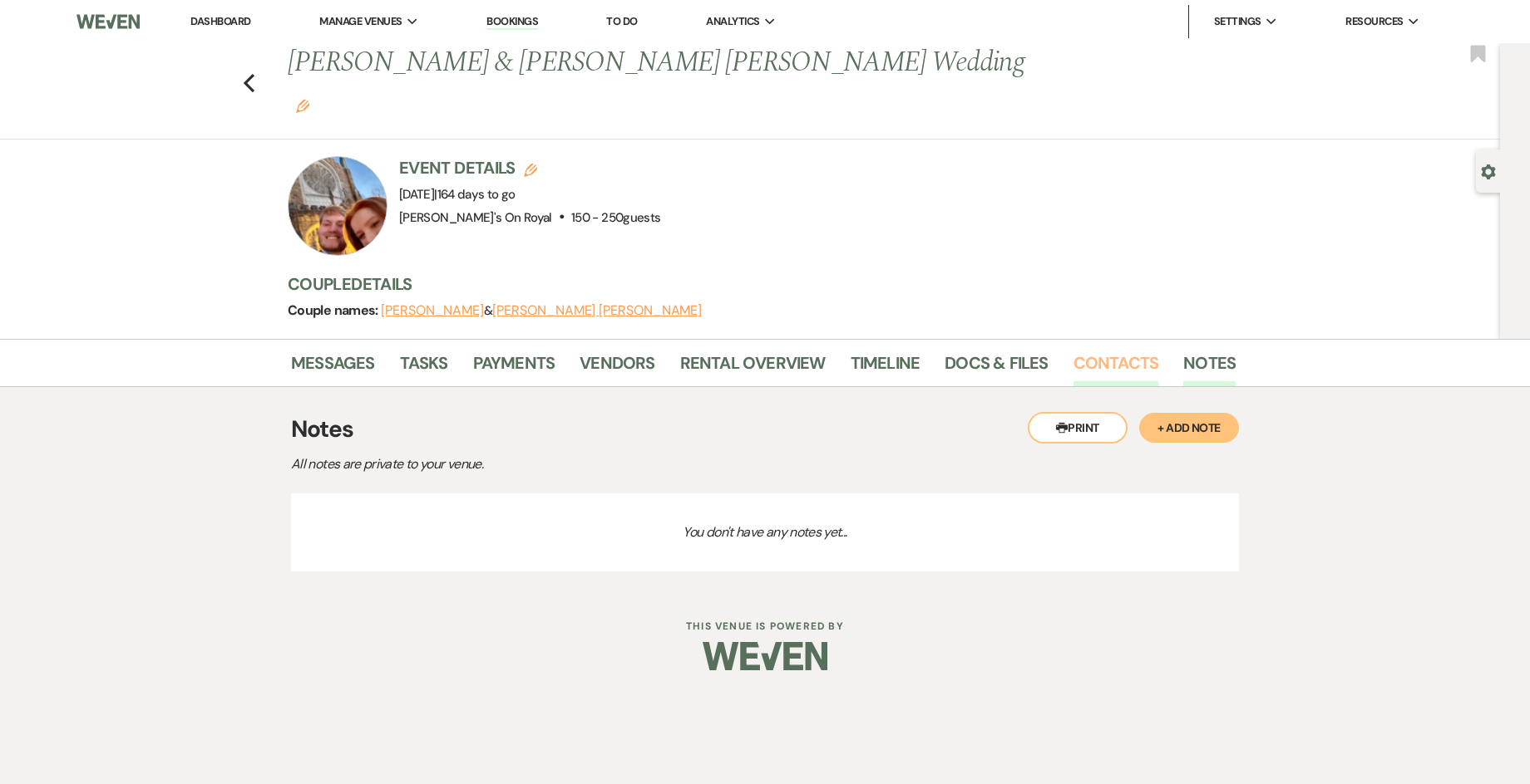
click at [1115, 350] on link "Contacts" at bounding box center [1116, 369] width 86 height 37
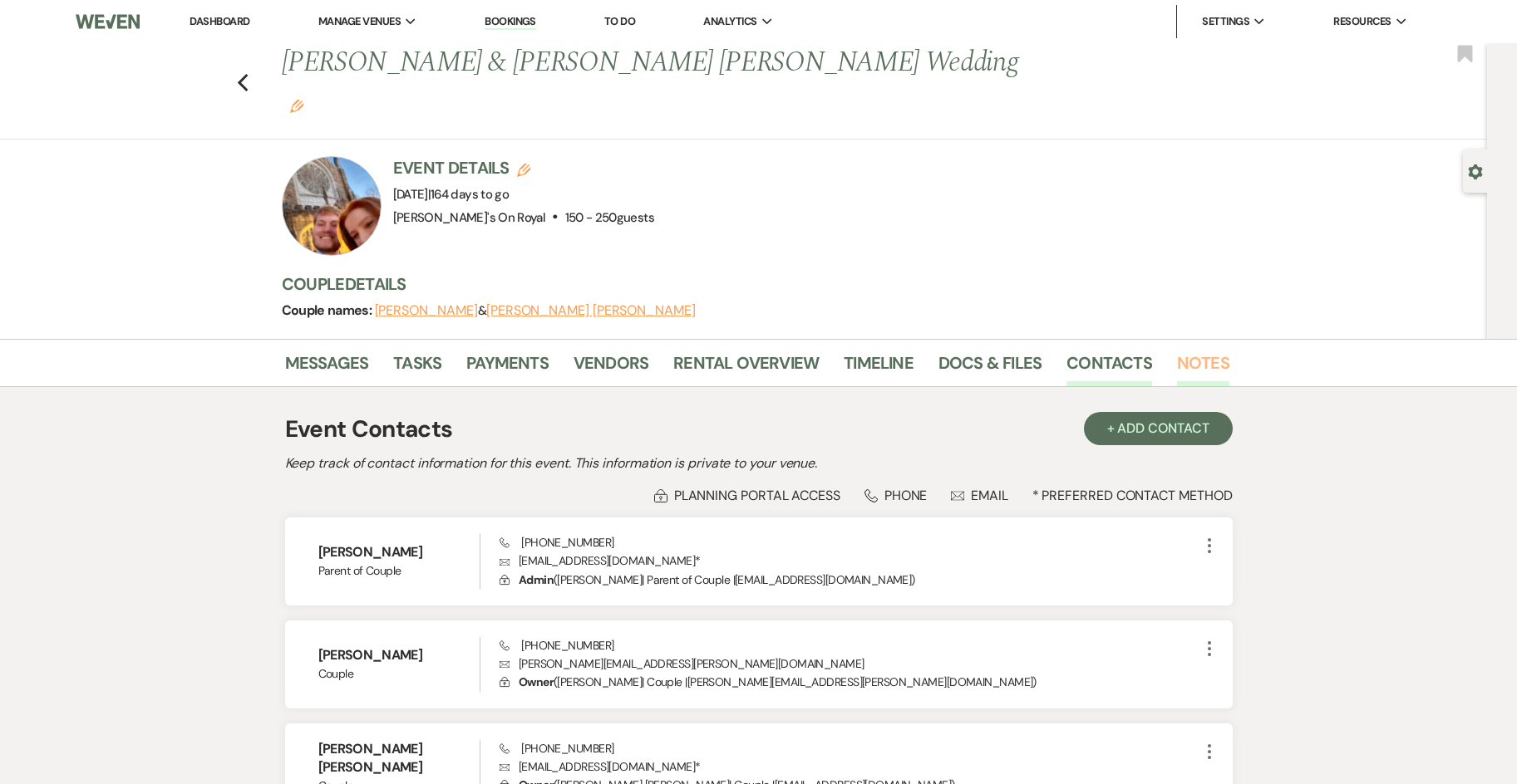
click at [1181, 350] on link "Notes" at bounding box center [1204, 369] width 53 height 37
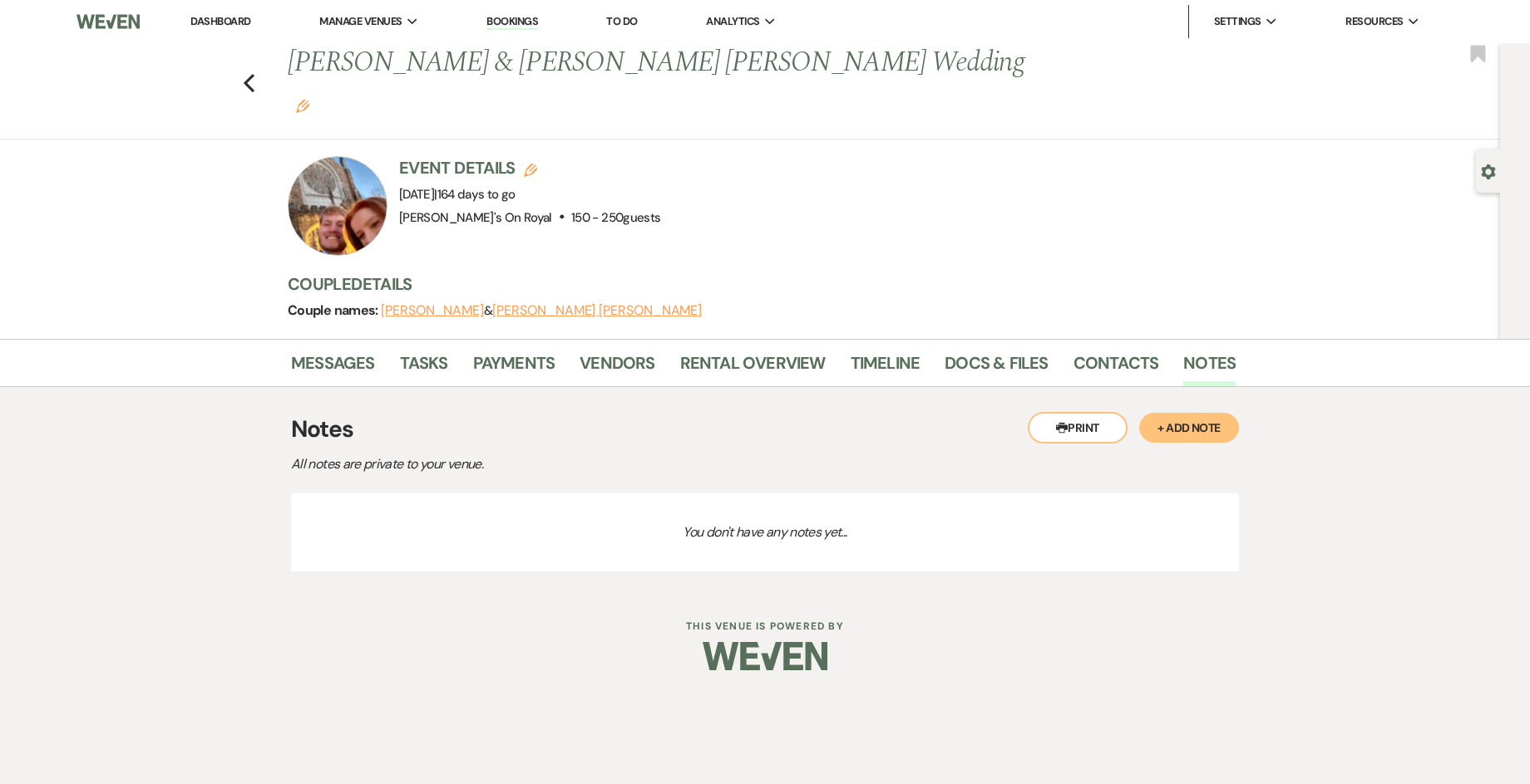
click at [1082, 412] on button "Printer Print" at bounding box center [1077, 428] width 100 height 31
click at [1093, 350] on link "Contacts" at bounding box center [1116, 369] width 86 height 37
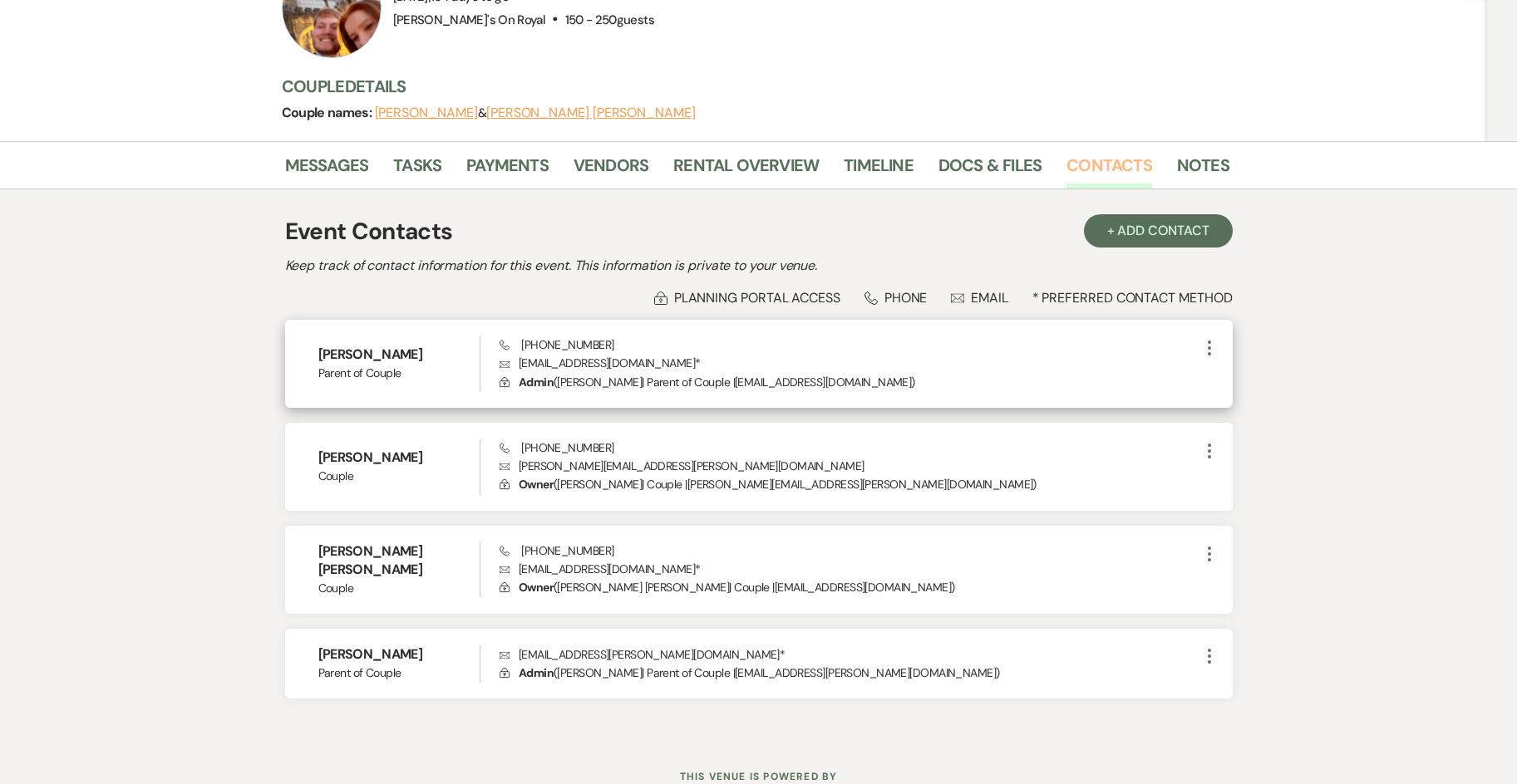
scroll to position [220, 0]
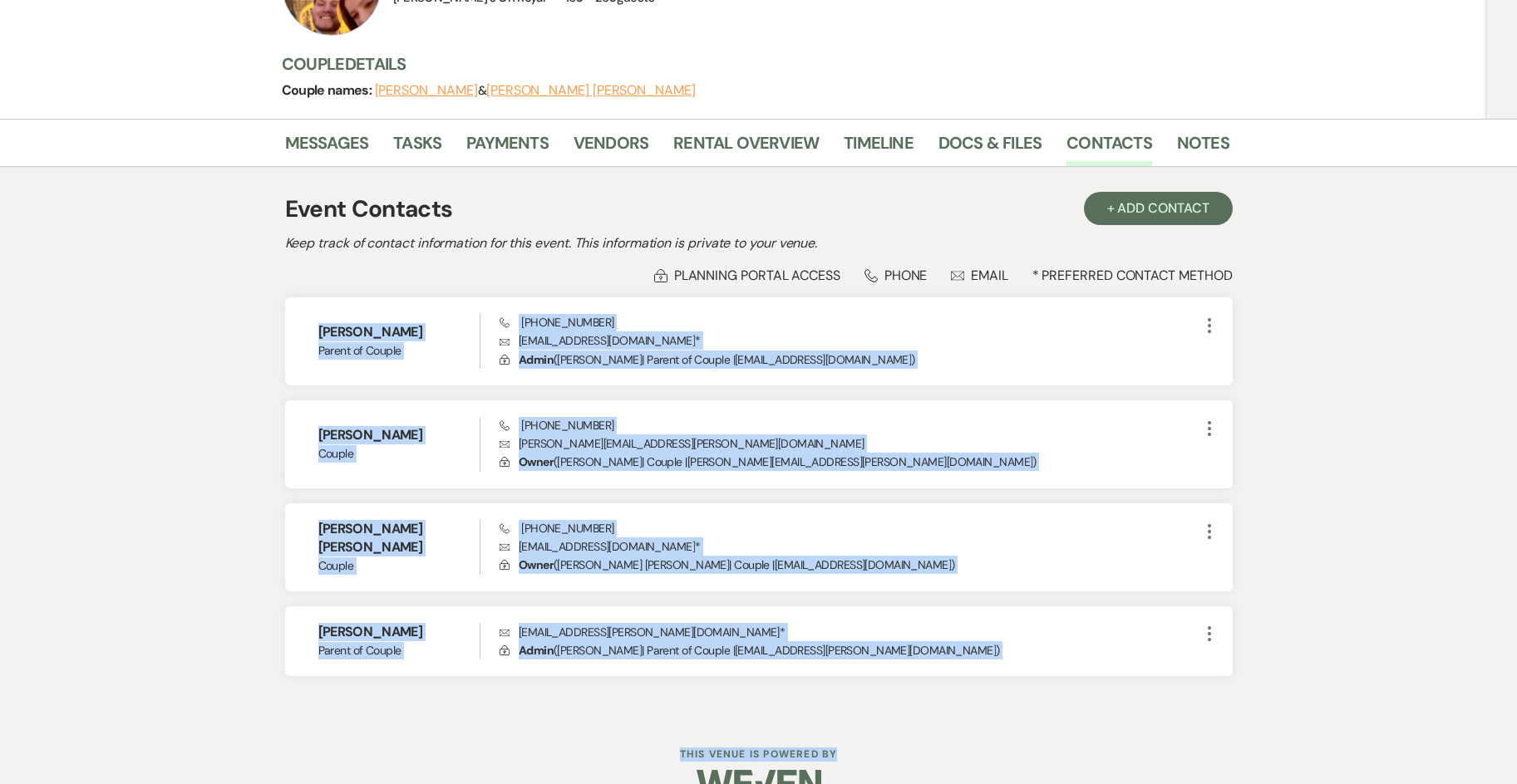
drag, startPoint x: 1013, startPoint y: 681, endPoint x: 263, endPoint y: 247, distance: 866.5
click at [263, 247] on div "Dashboard Manage Venues Expand Latrobe's On Royal Bookings To Do Analytics Expa…" at bounding box center [758, 302] width 1517 height 1044
click at [1417, 435] on div "Messages Tasks Payments Vendors Rental Overview Timeline Docs & Files Contacts …" at bounding box center [758, 417] width 1517 height 597
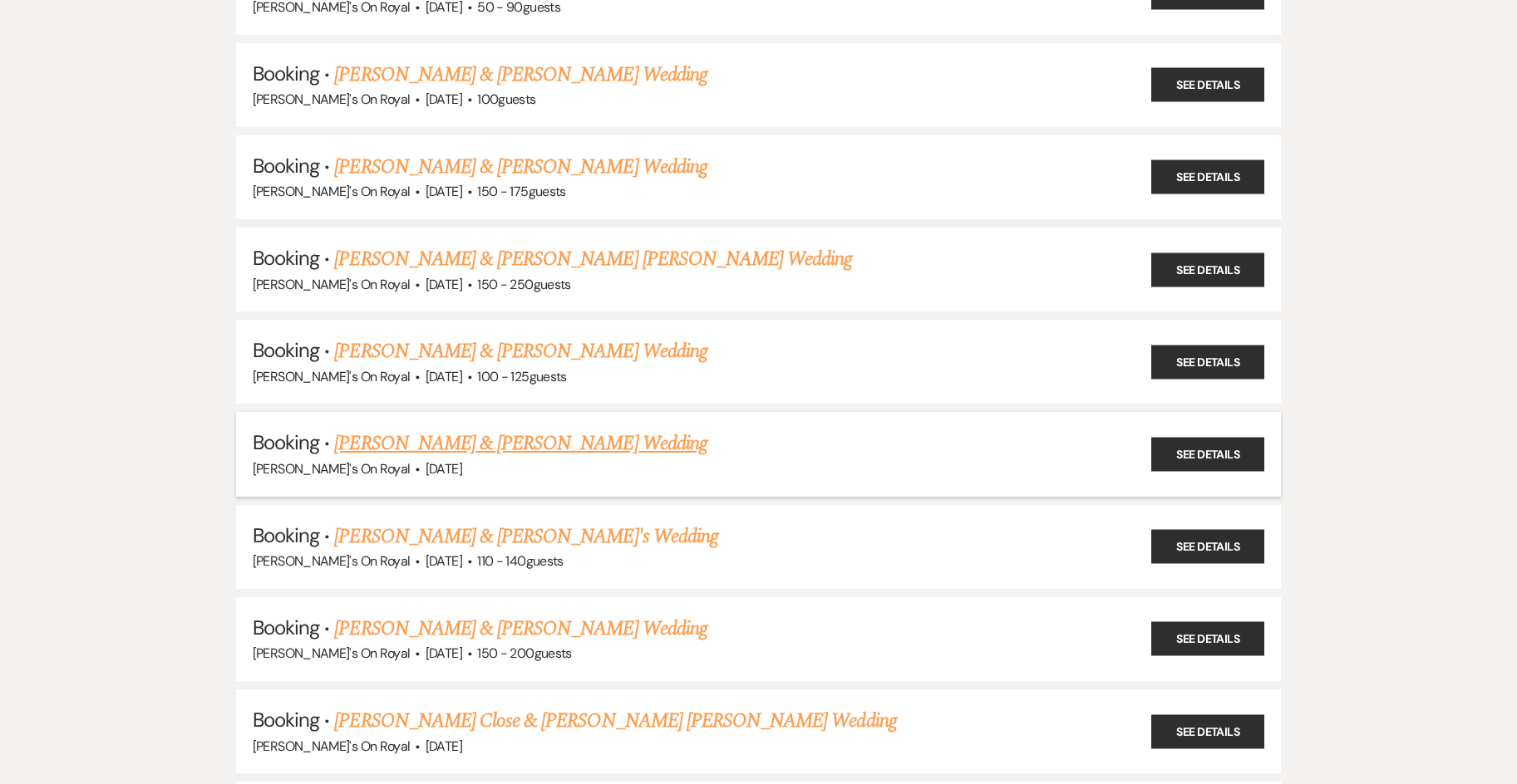
scroll to position [2659, 0]
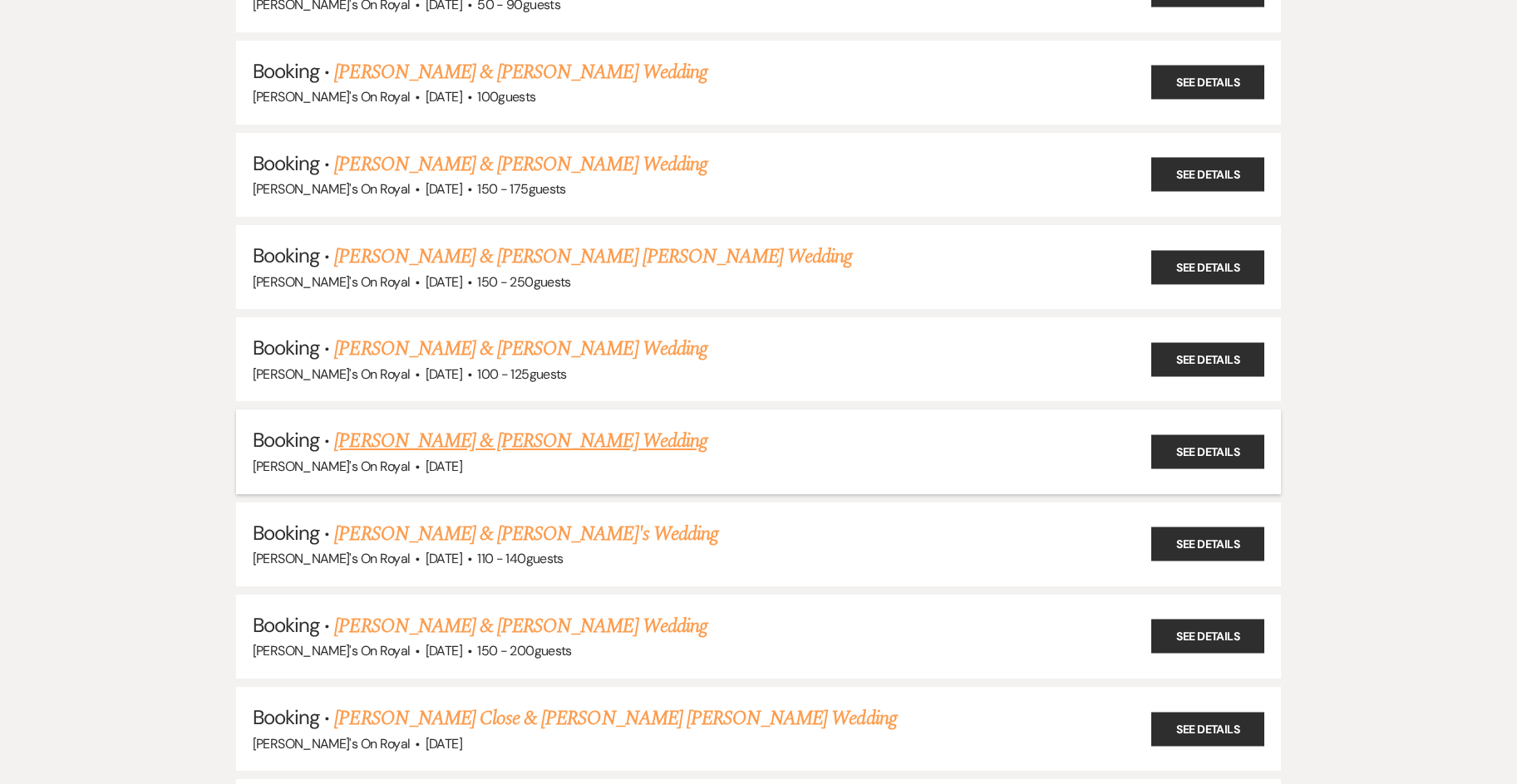
click at [608, 441] on link "[PERSON_NAME] & [PERSON_NAME] Wedding" at bounding box center [520, 441] width 373 height 30
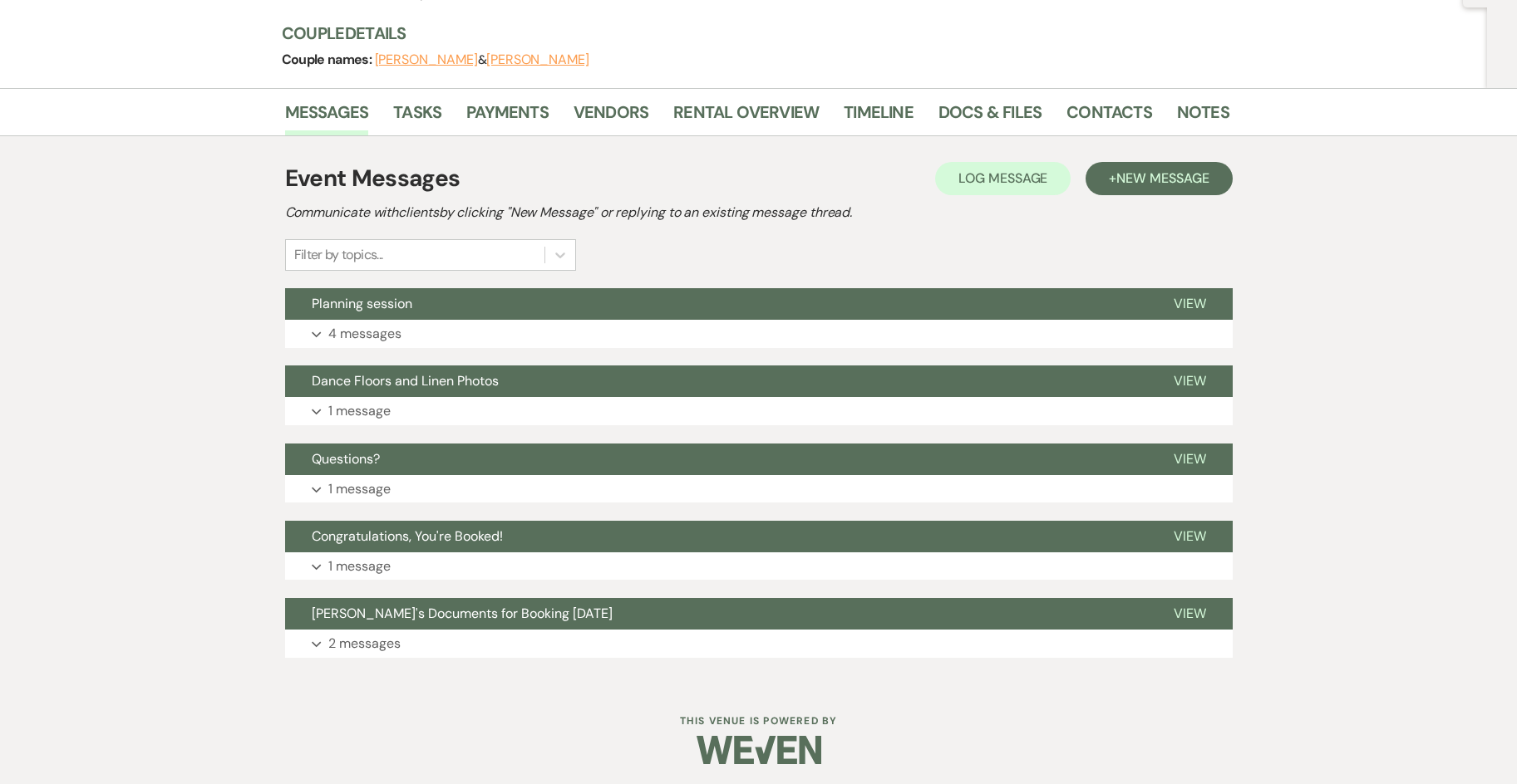
scroll to position [191, 0]
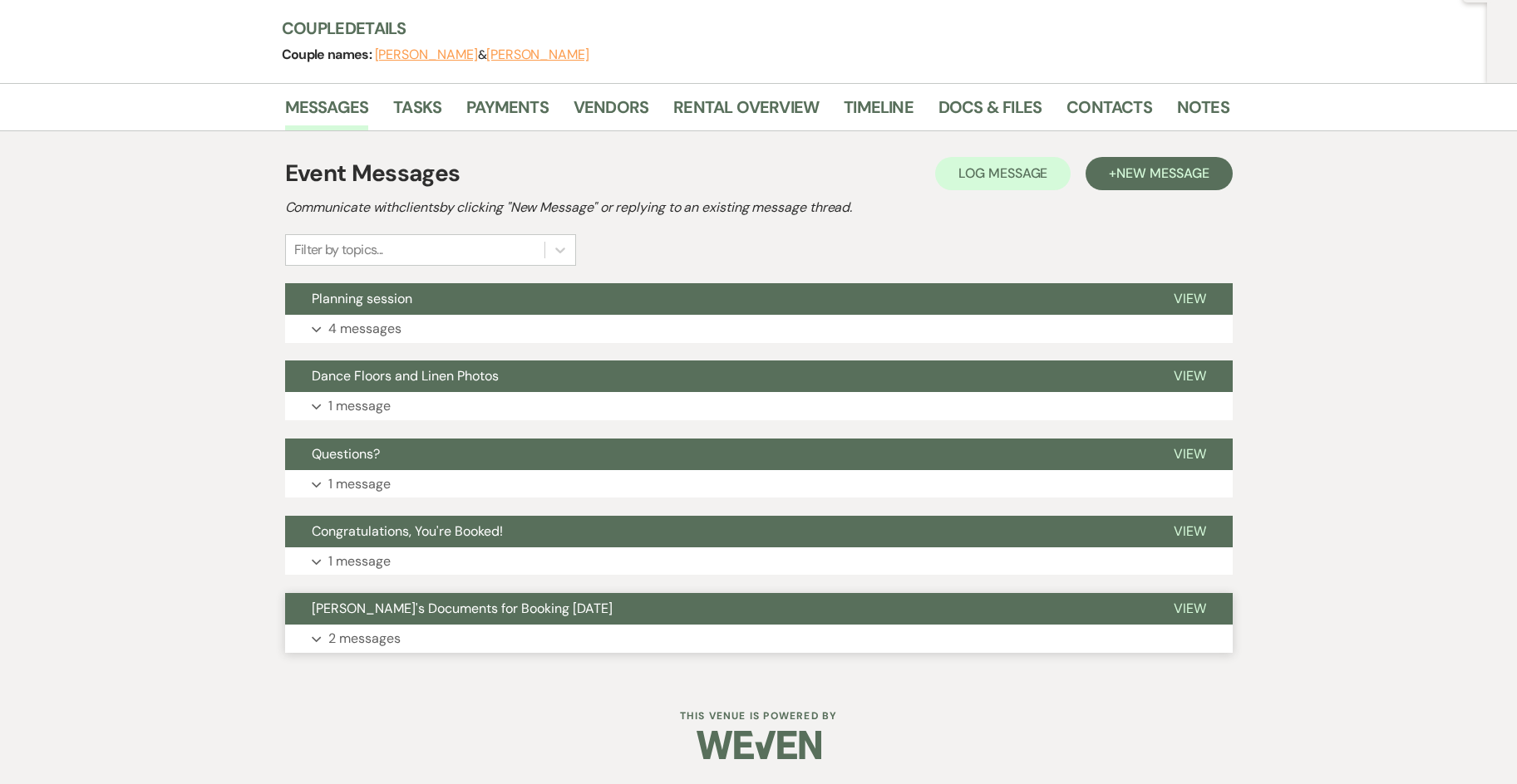
click at [417, 633] on button "Expand 2 messages" at bounding box center [759, 638] width 948 height 28
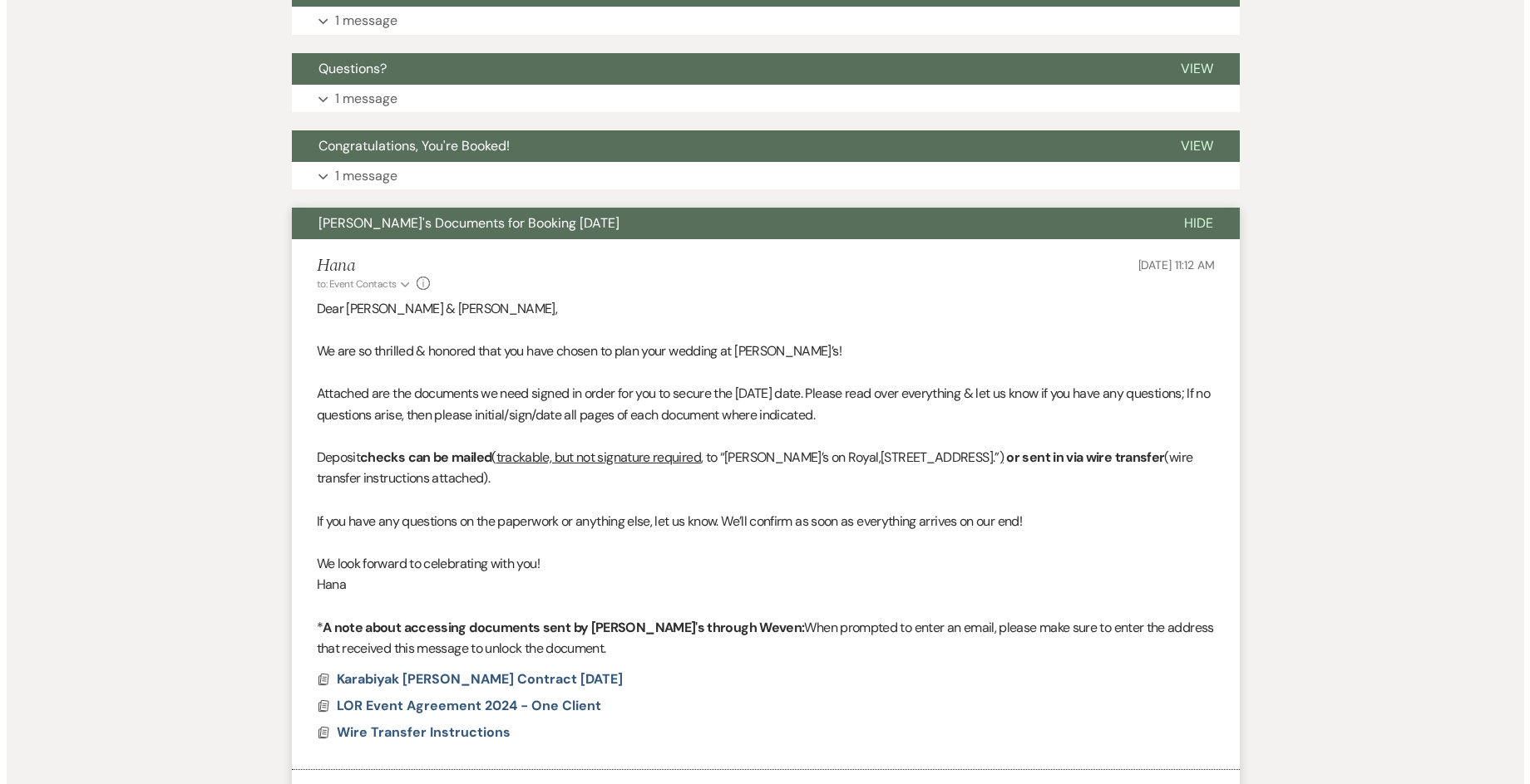
scroll to position [689, 0]
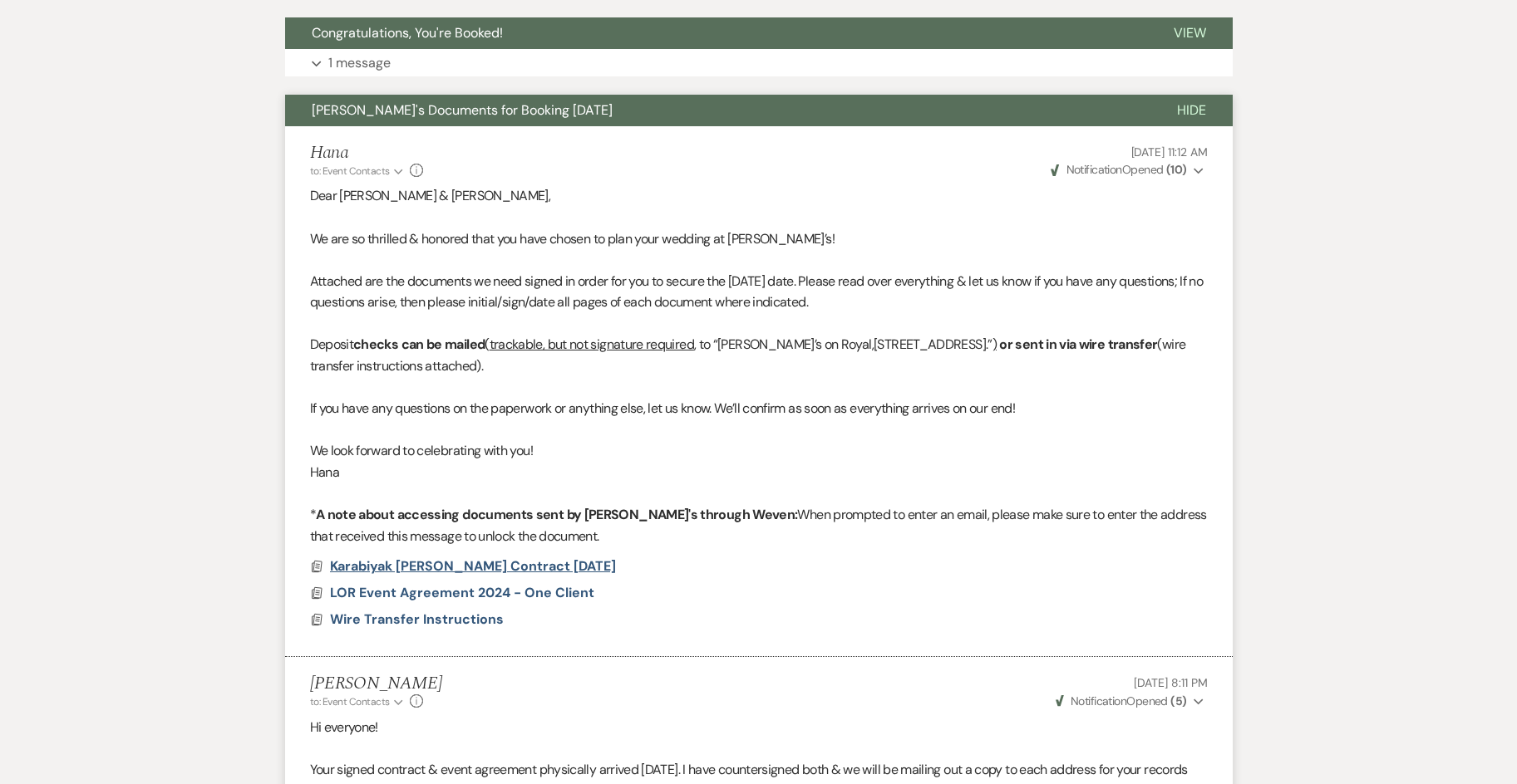
click at [460, 565] on span "Karabiyak [PERSON_NAME] Contract [DATE]" at bounding box center [473, 566] width 286 height 18
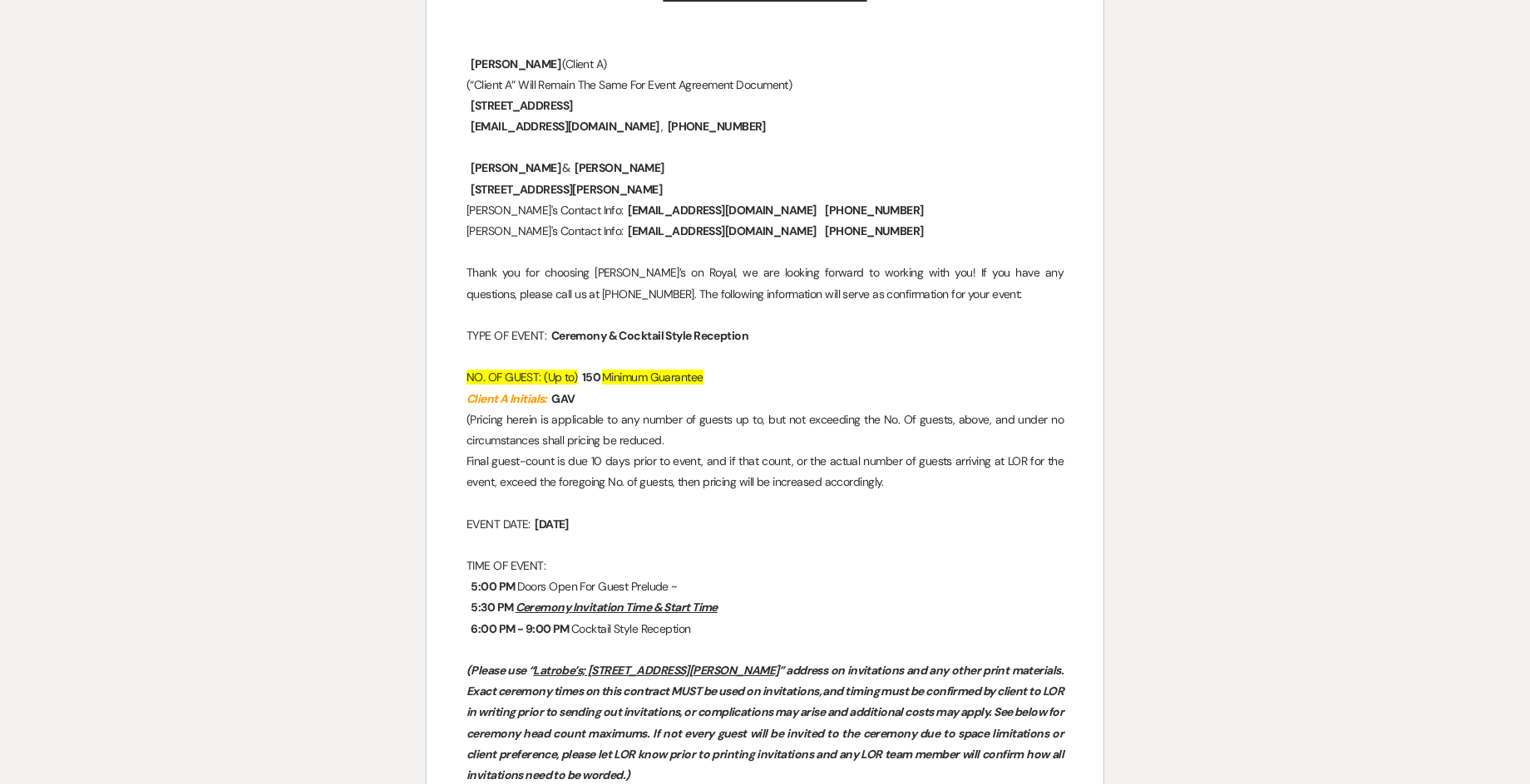
scroll to position [0, 0]
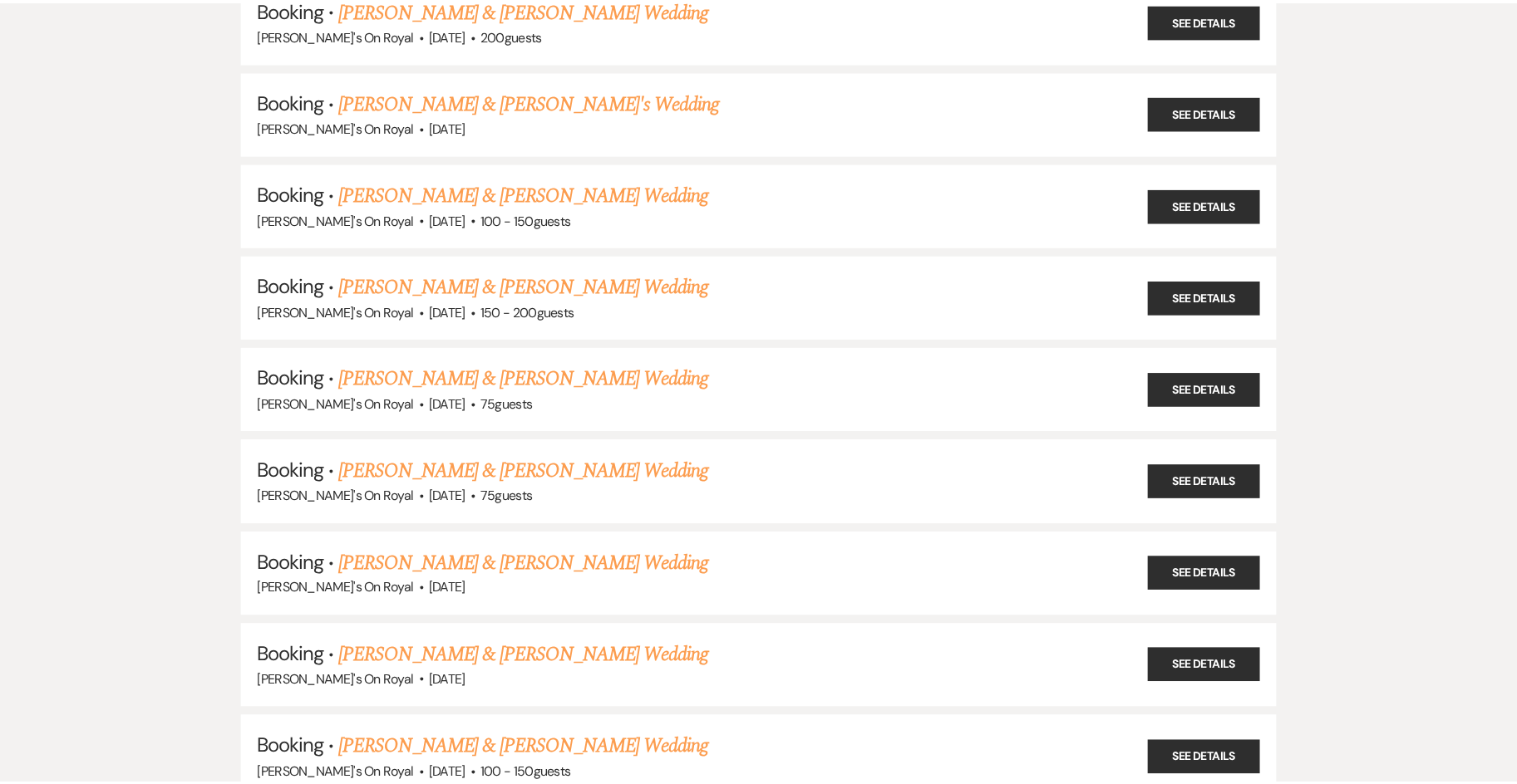
scroll to position [2659, 0]
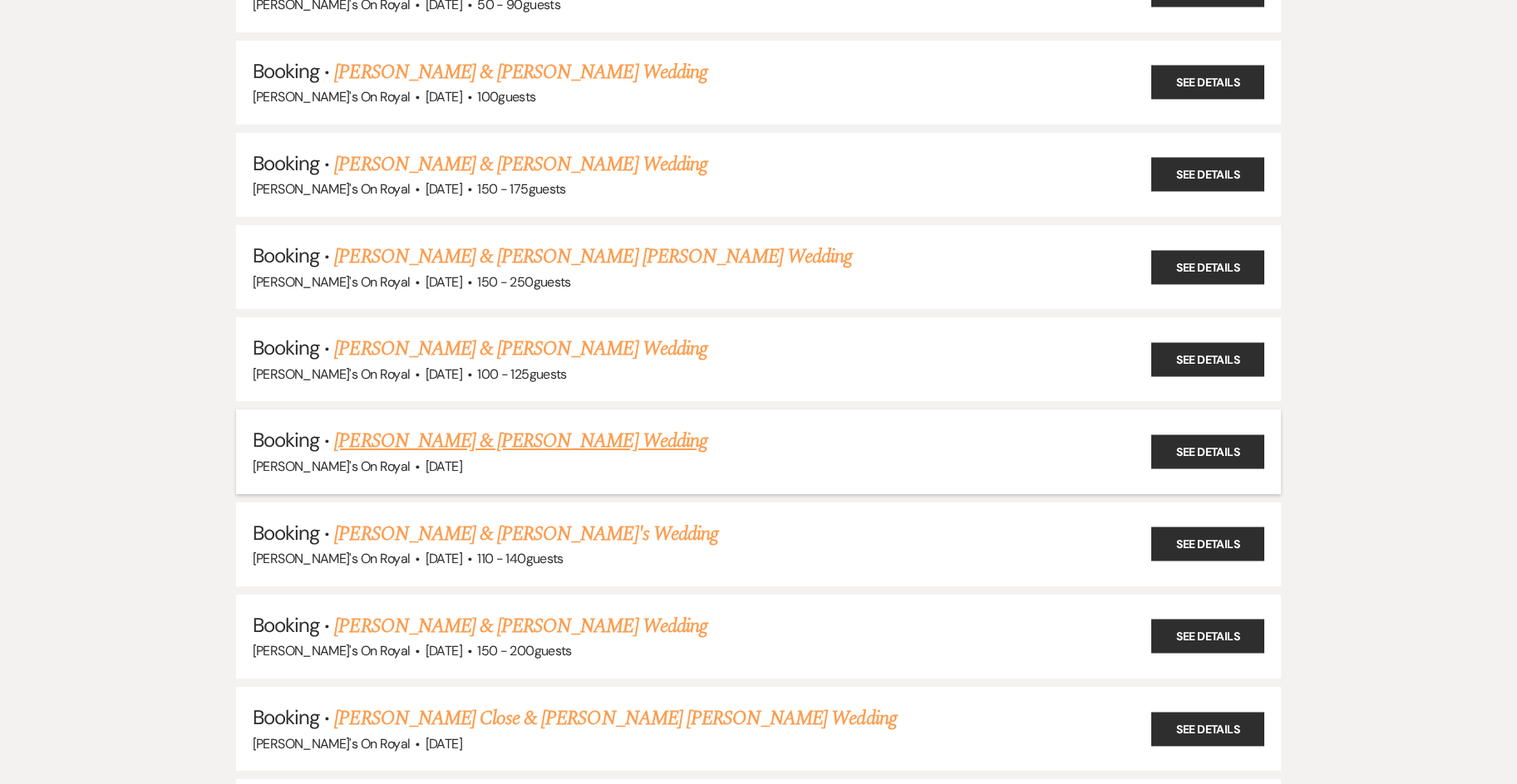
click at [557, 445] on link "[PERSON_NAME] & [PERSON_NAME] Wedding" at bounding box center [520, 441] width 373 height 30
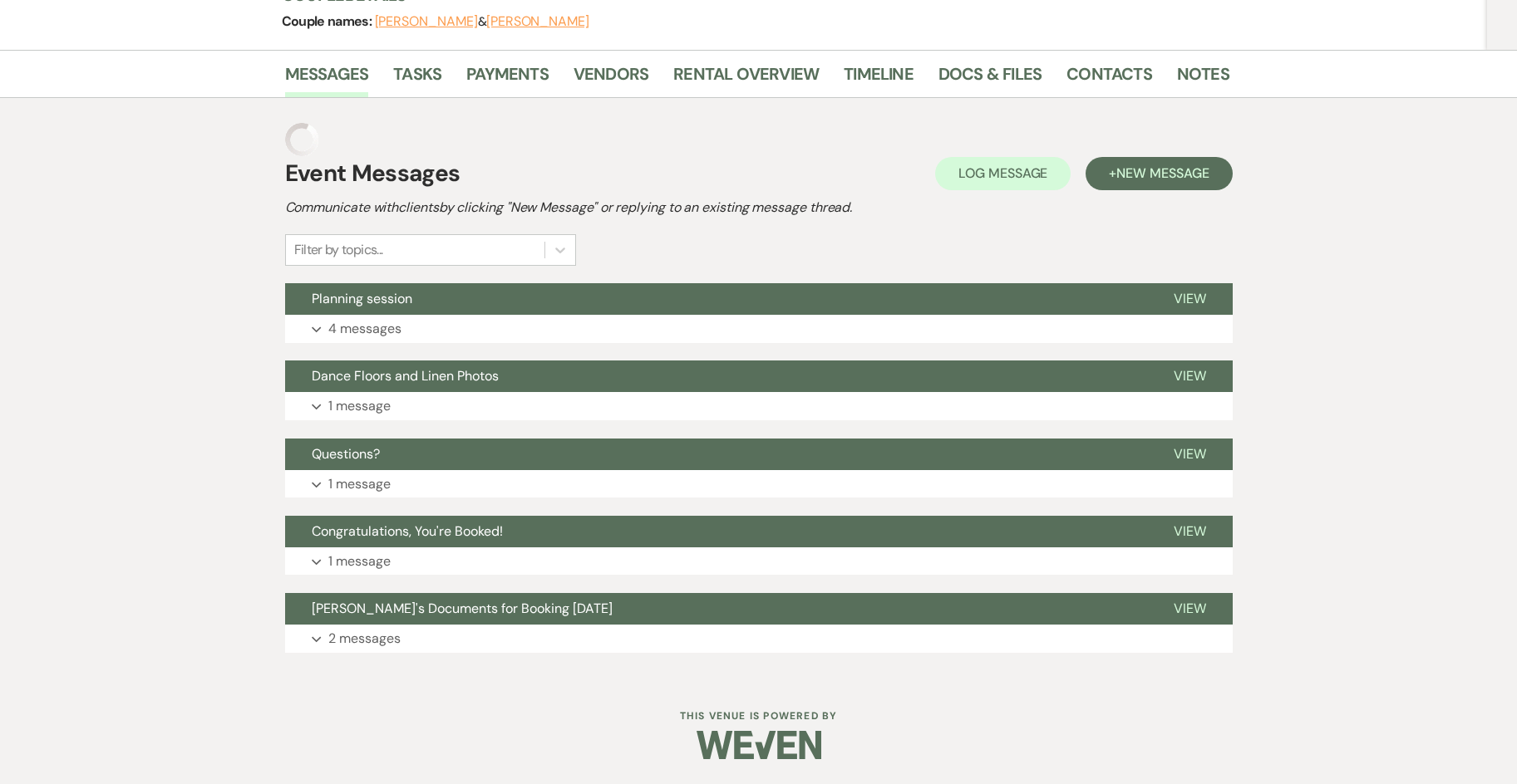
scroll to position [191, 0]
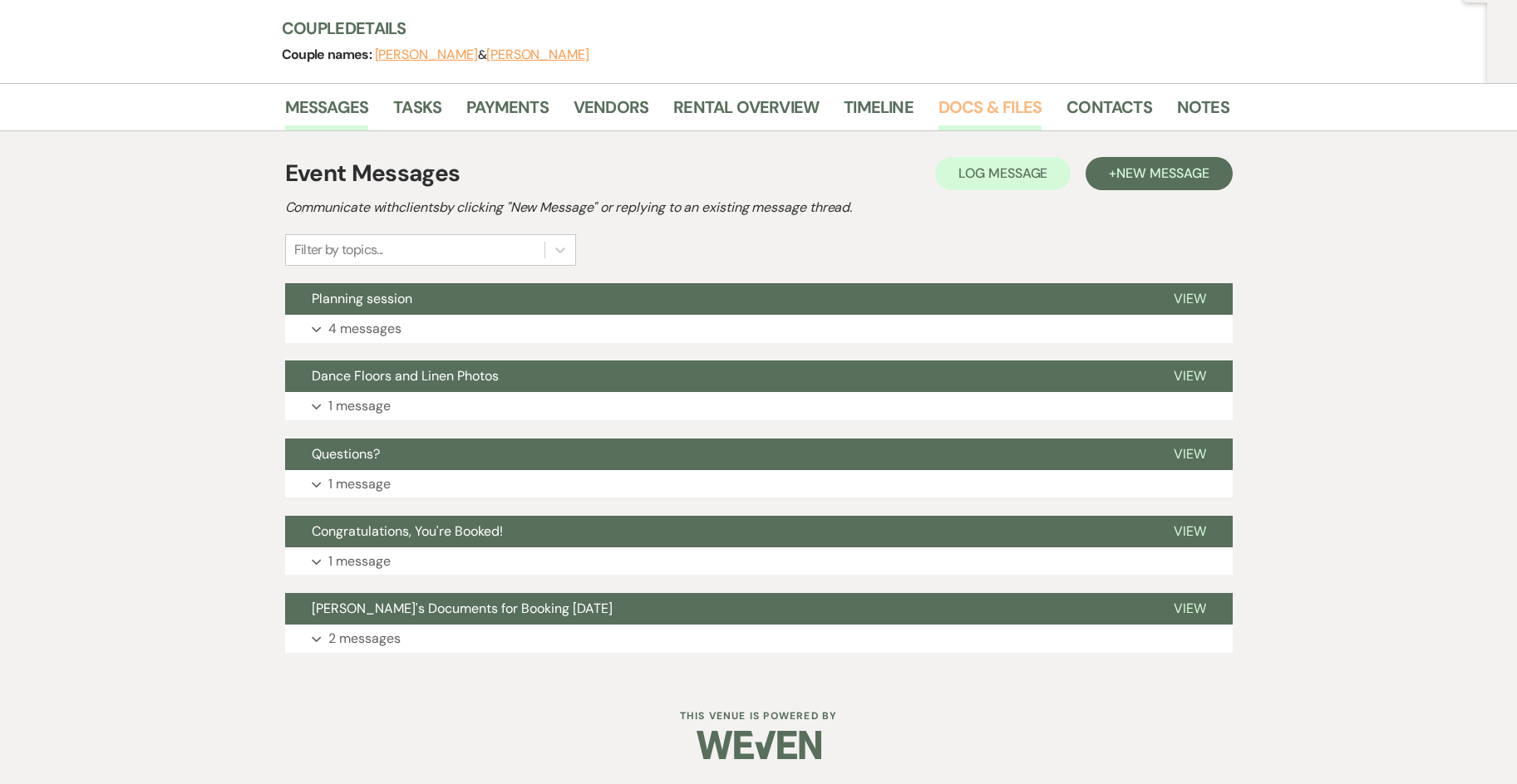
click at [967, 101] on link "Docs & Files" at bounding box center [991, 113] width 103 height 37
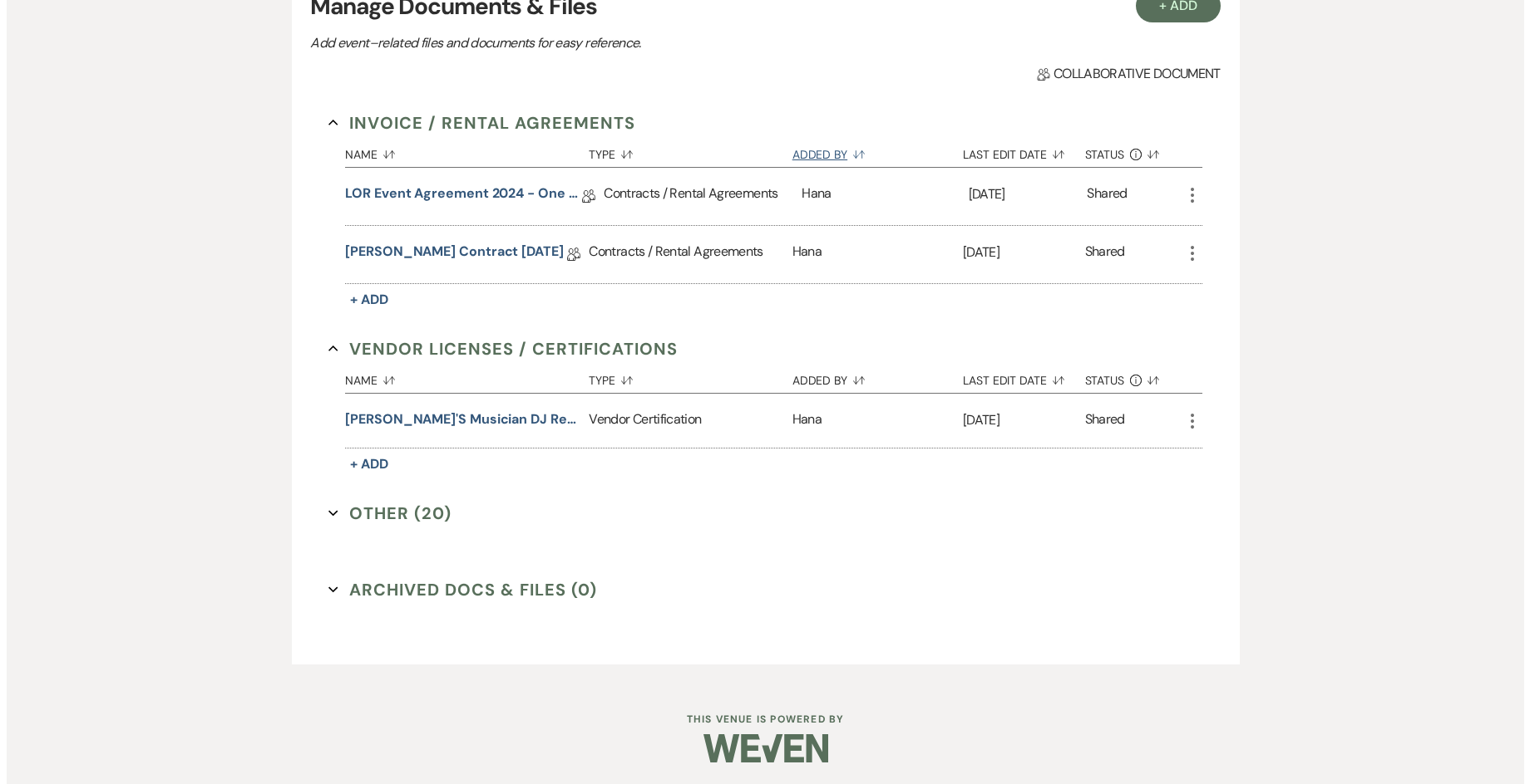
scroll to position [379, 0]
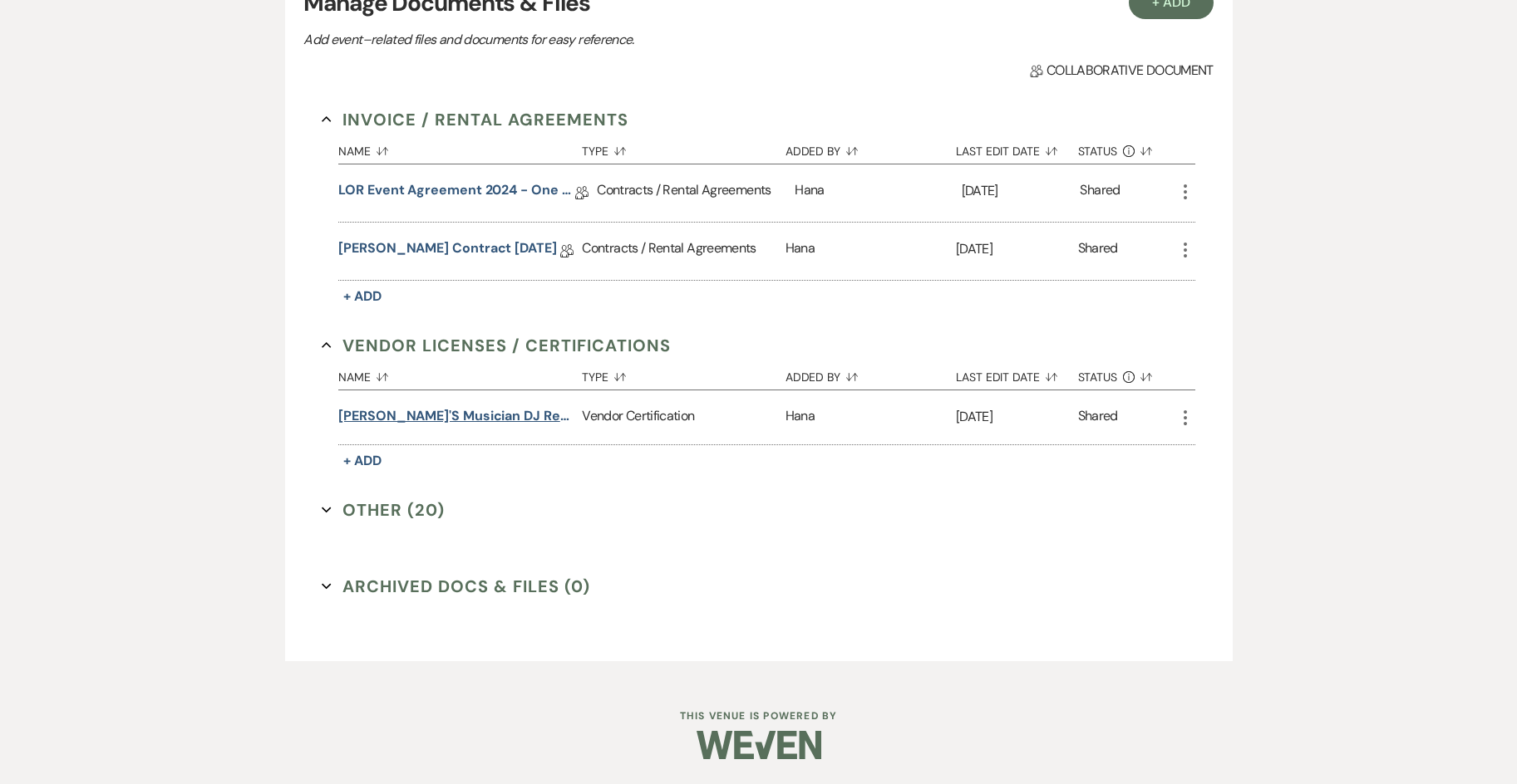
click at [501, 414] on button "[PERSON_NAME]'s Musician DJ Regulations 2025" at bounding box center [456, 416] width 236 height 20
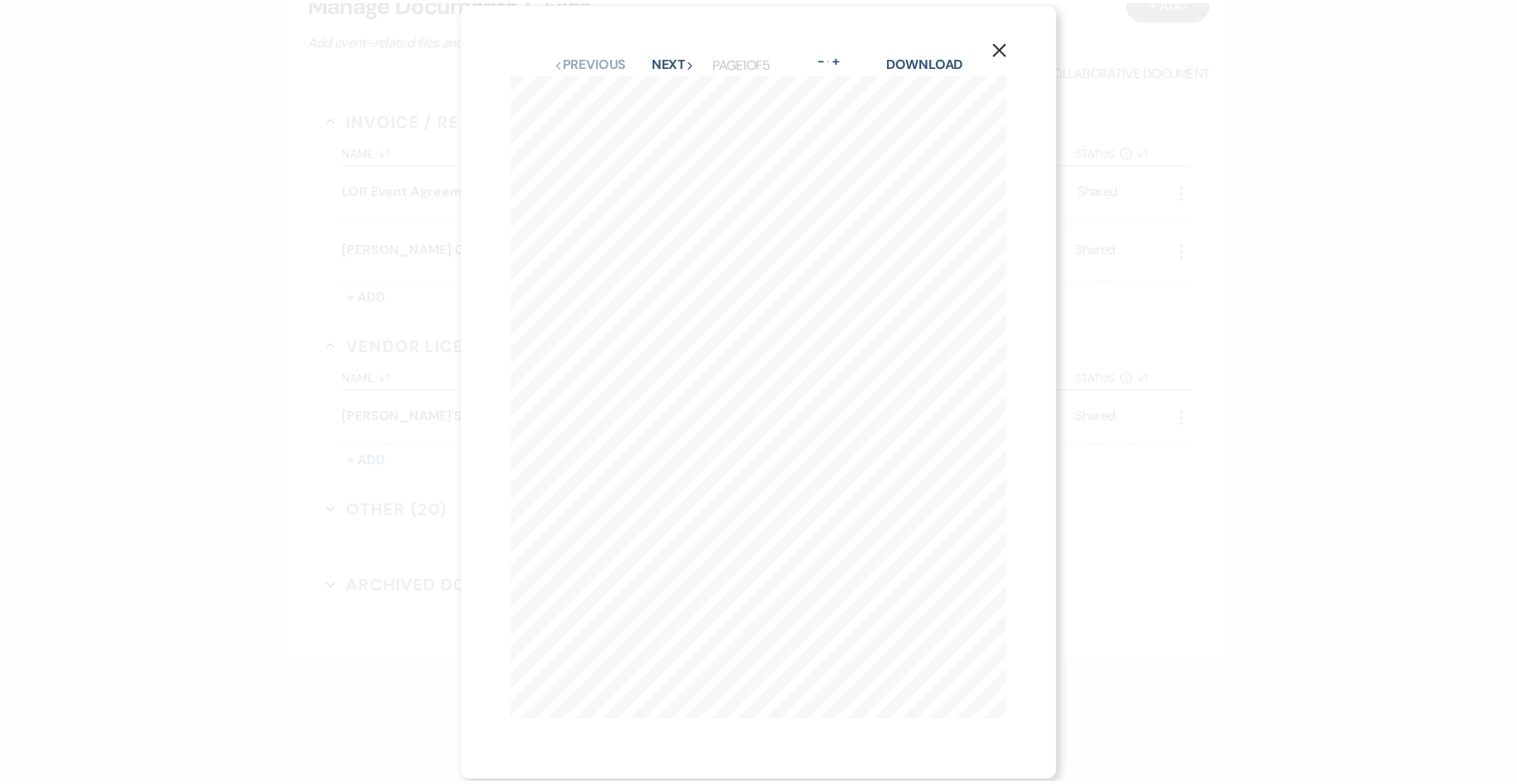
scroll to position [0, 0]
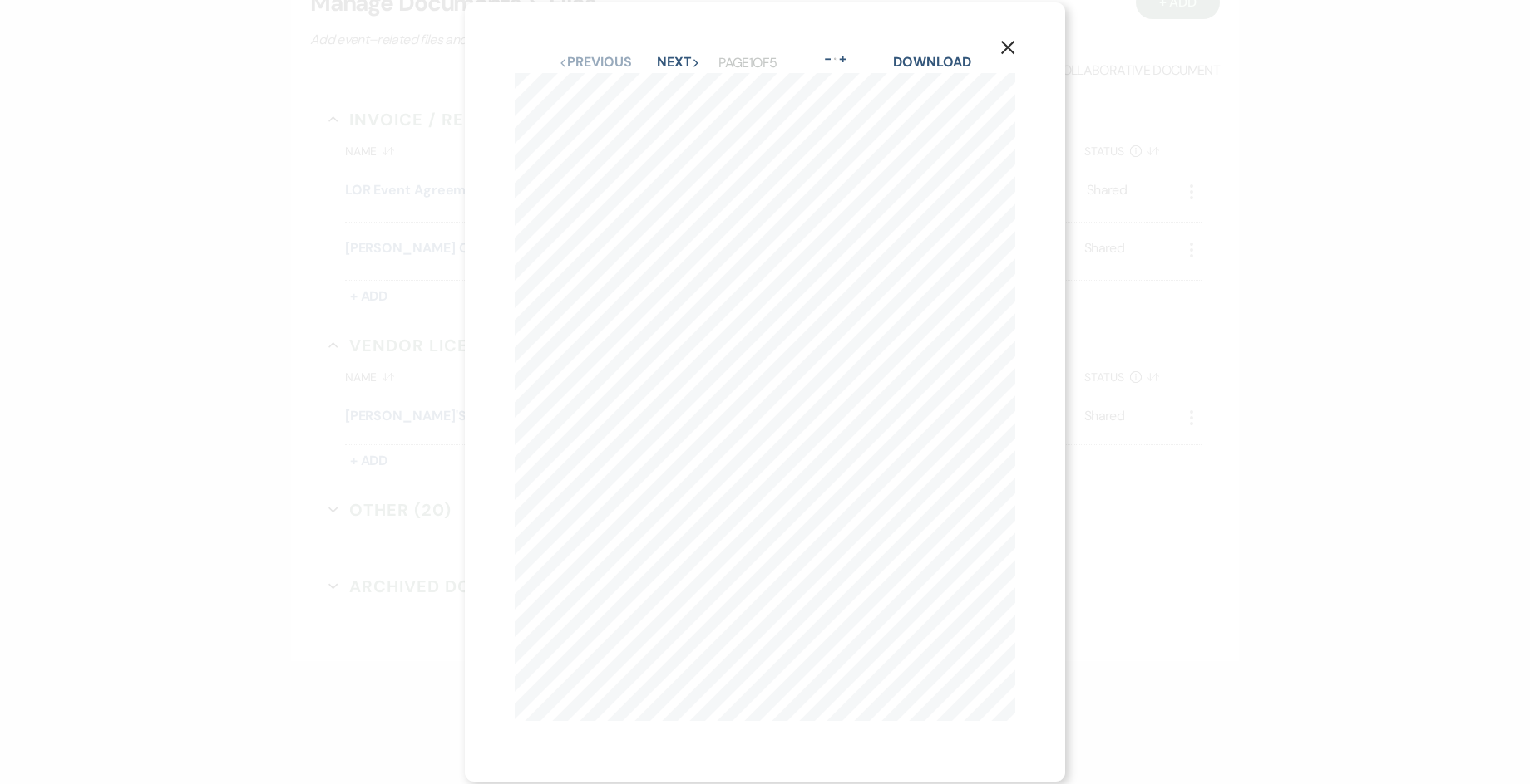
click at [1007, 41] on icon "X" at bounding box center [1007, 47] width 15 height 15
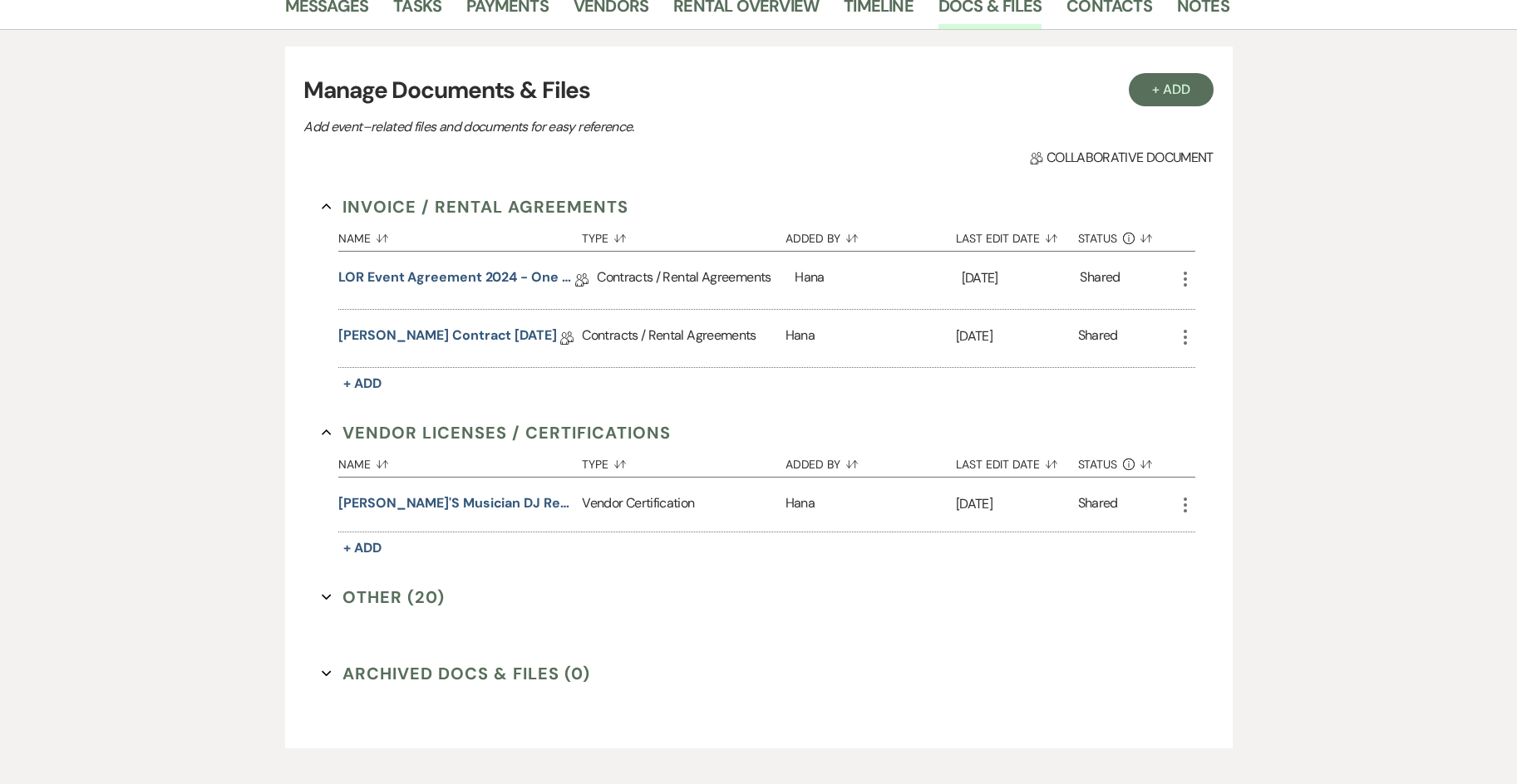
scroll to position [47, 0]
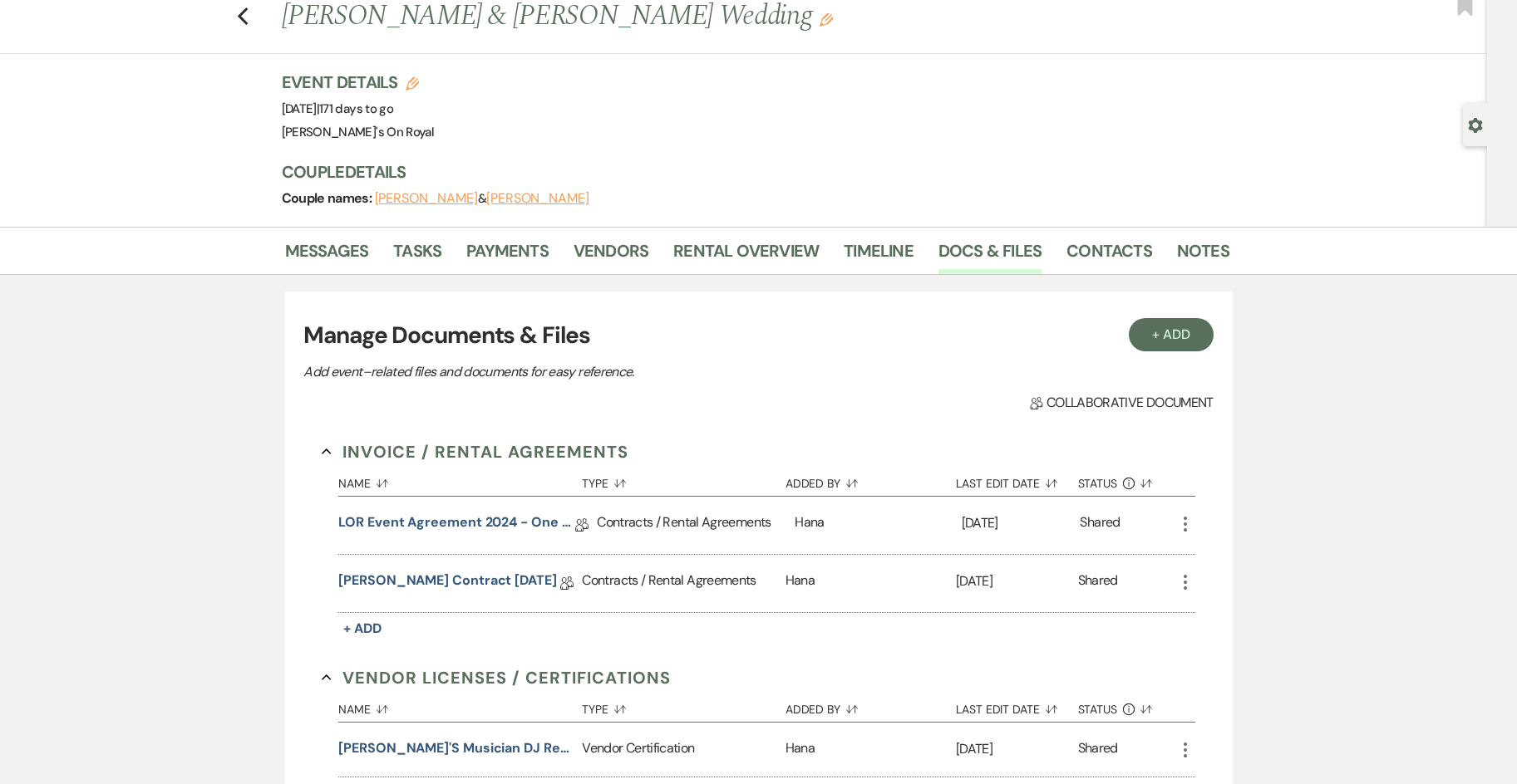
click at [257, 28] on div "Previous [PERSON_NAME] & [PERSON_NAME] Wedding Edit Bookmark" at bounding box center [739, 25] width 1496 height 57
click at [248, 21] on use "button" at bounding box center [241, 17] width 11 height 18
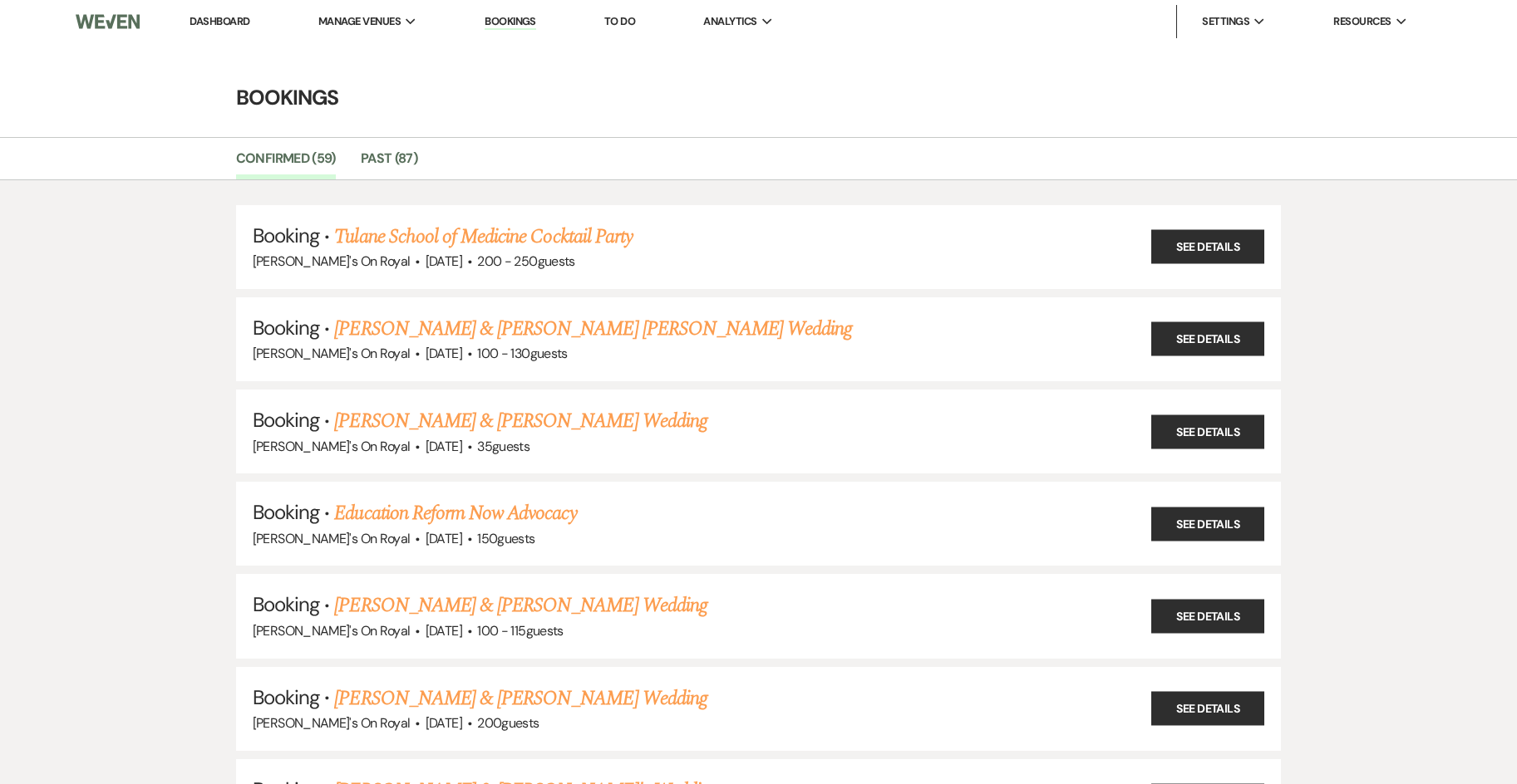
click at [126, 18] on img at bounding box center [107, 21] width 63 height 35
click at [126, 18] on img at bounding box center [107, 21] width 63 height 35
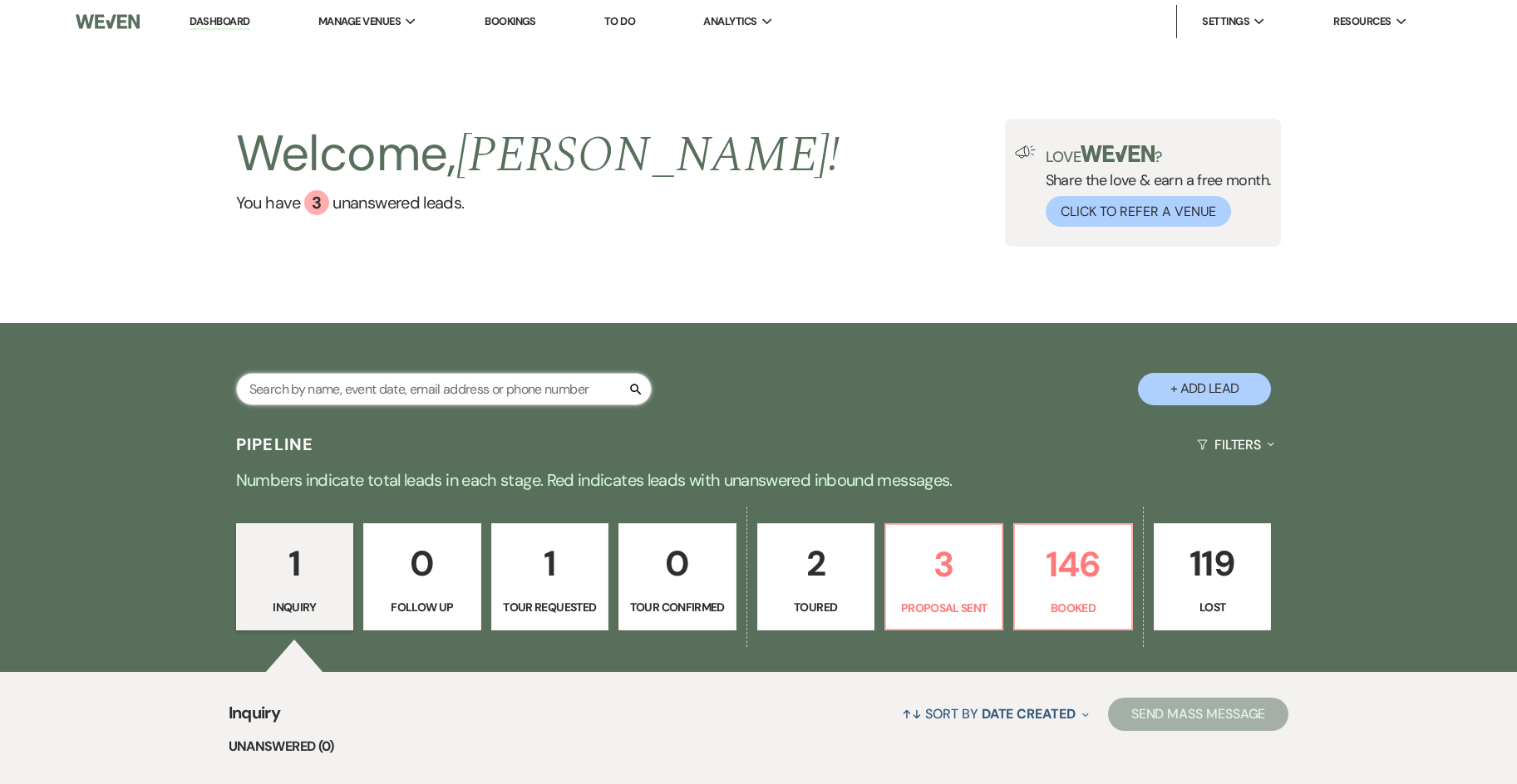
click at [446, 395] on input "text" at bounding box center [444, 389] width 415 height 32
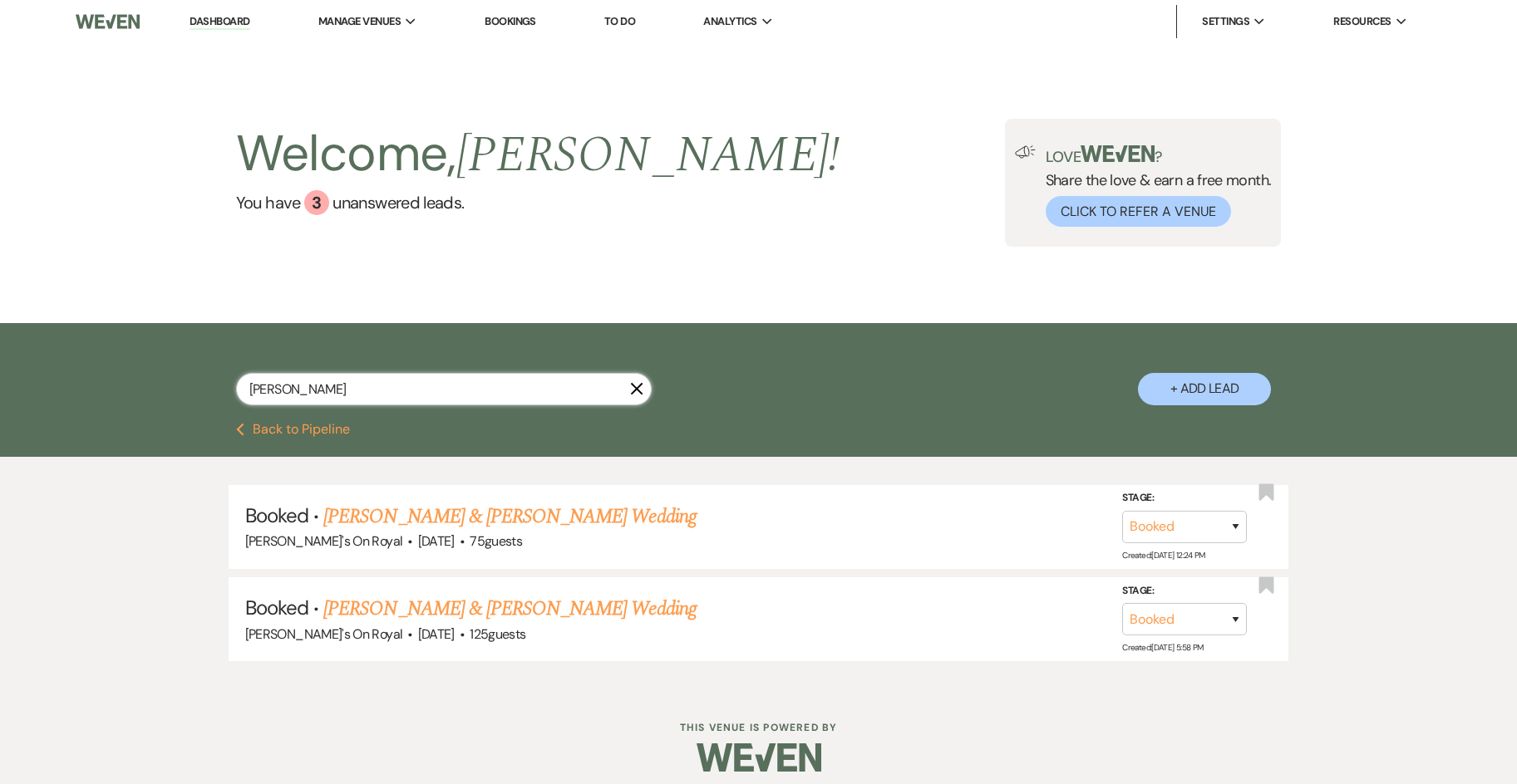
type input "[PERSON_NAME]"
click at [453, 502] on link "[PERSON_NAME] & [PERSON_NAME] Wedding" at bounding box center [509, 517] width 373 height 30
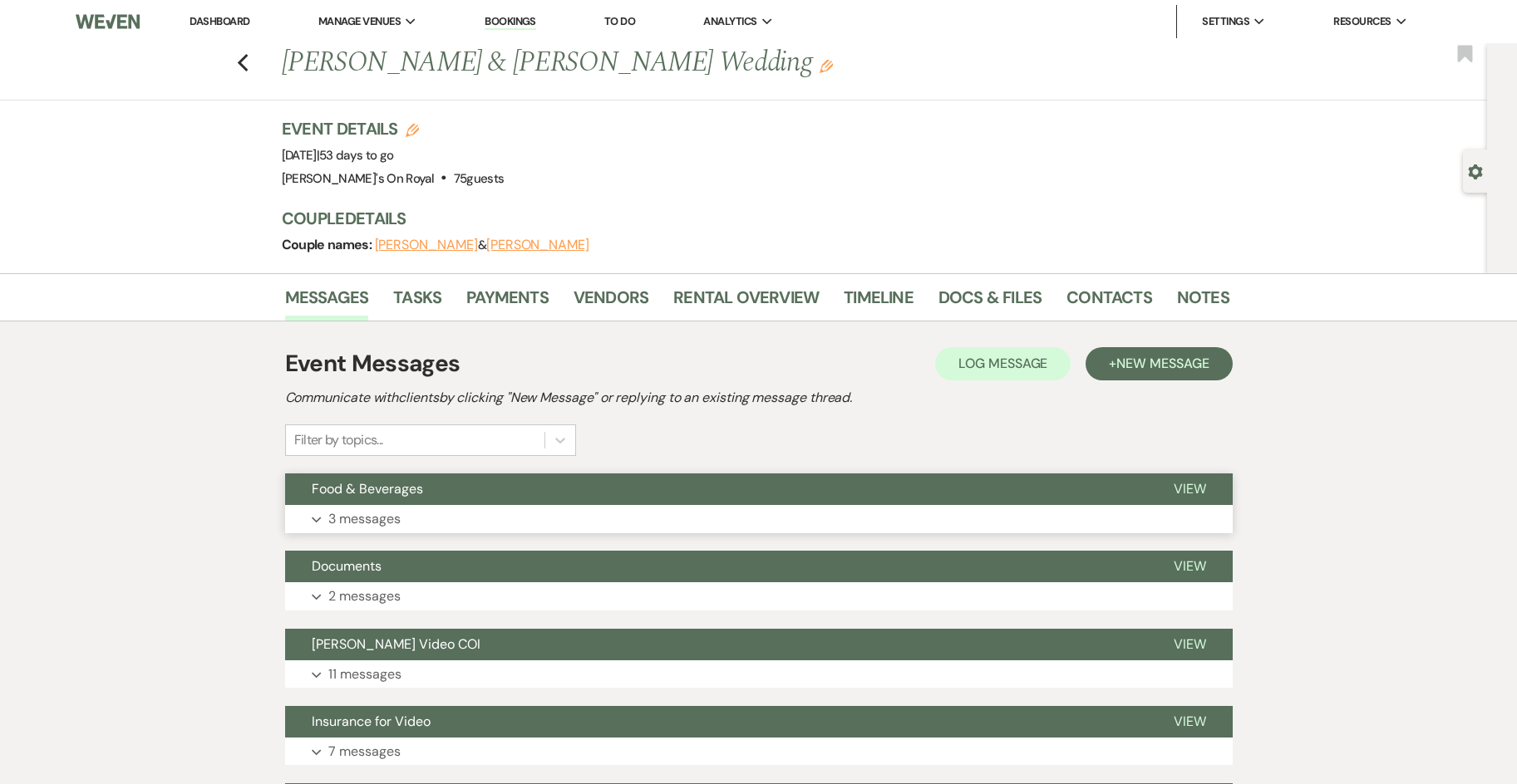
click at [553, 509] on button "Expand 3 messages" at bounding box center [759, 518] width 948 height 28
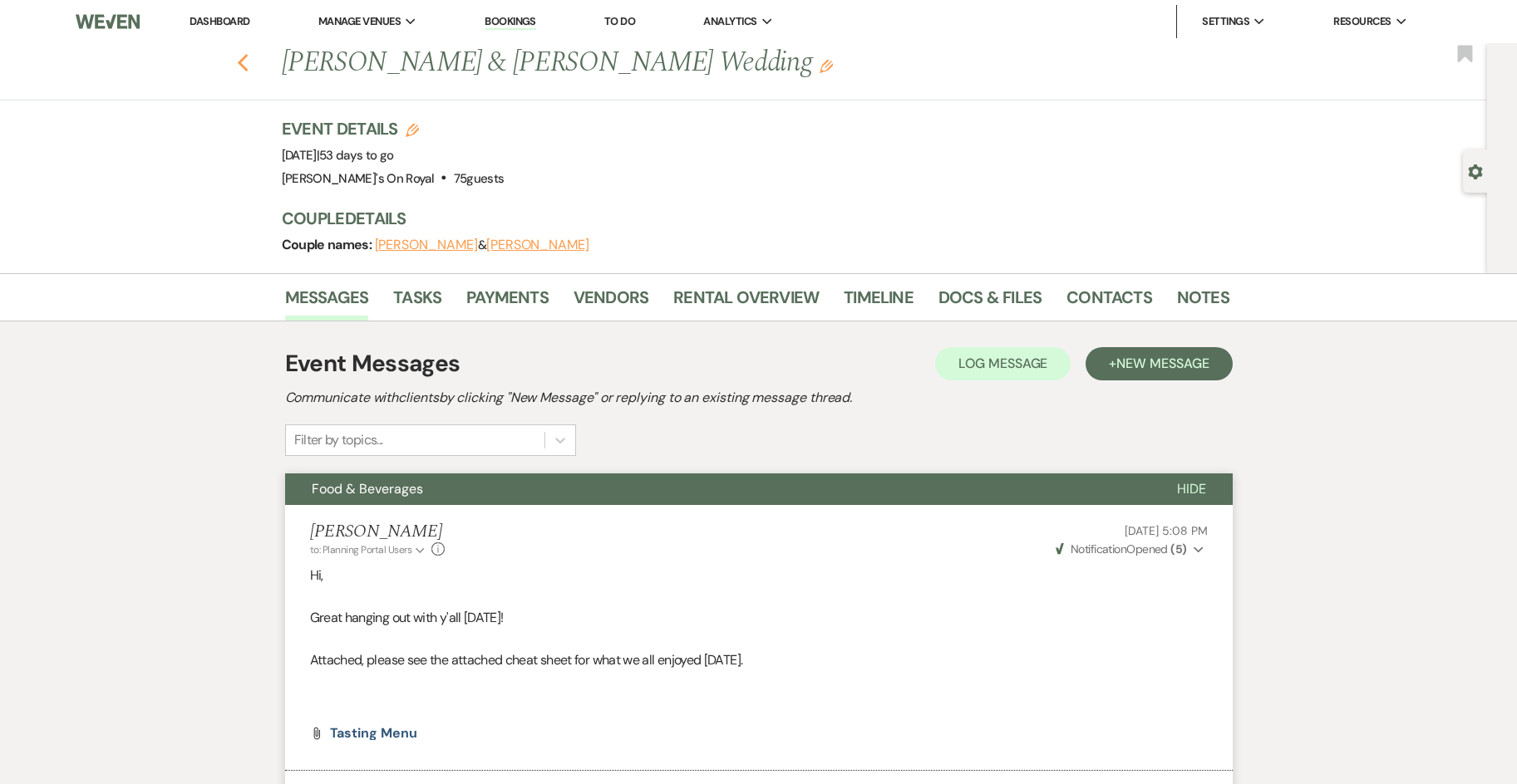
click at [249, 60] on icon "Previous" at bounding box center [242, 63] width 13 height 20
